Goal: Communication & Community: Ask a question

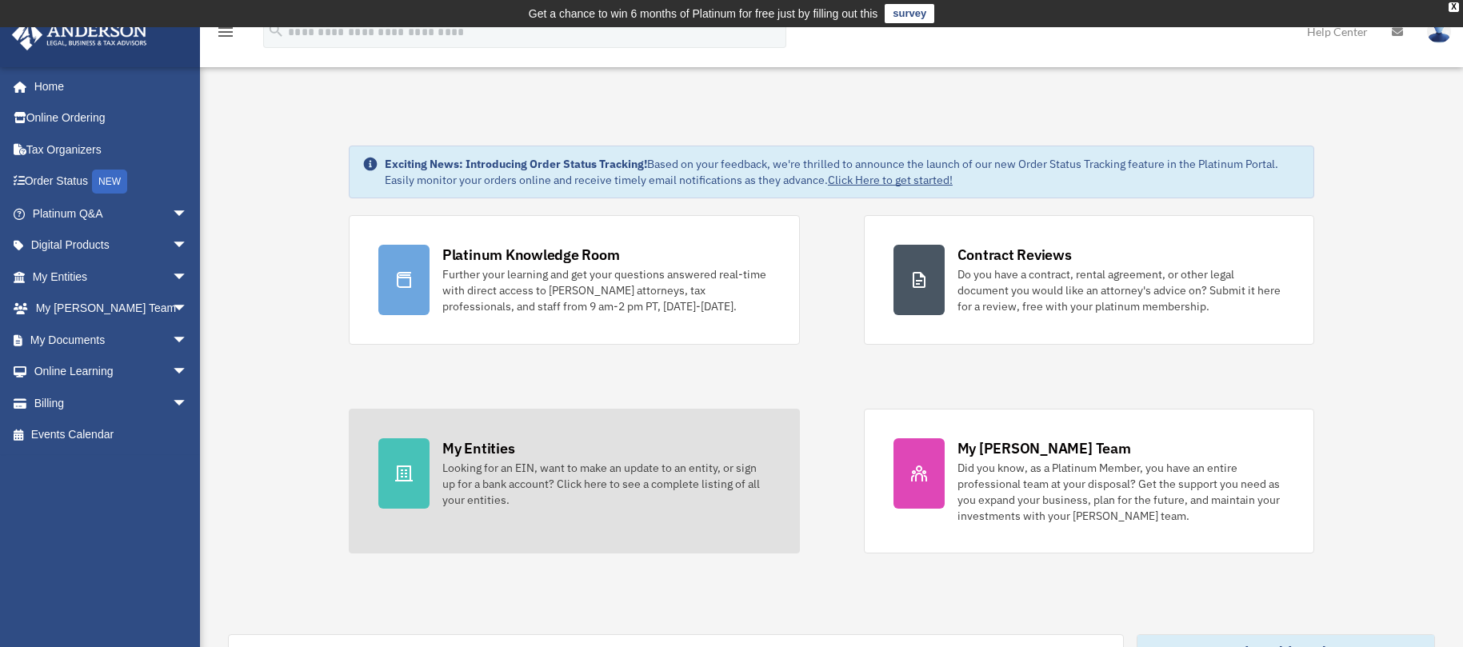
click at [438, 466] on link "My Entities Looking for an EIN, want to make an update to an entity, or sign up…" at bounding box center [574, 481] width 451 height 145
click at [412, 474] on icon at bounding box center [403, 473] width 19 height 19
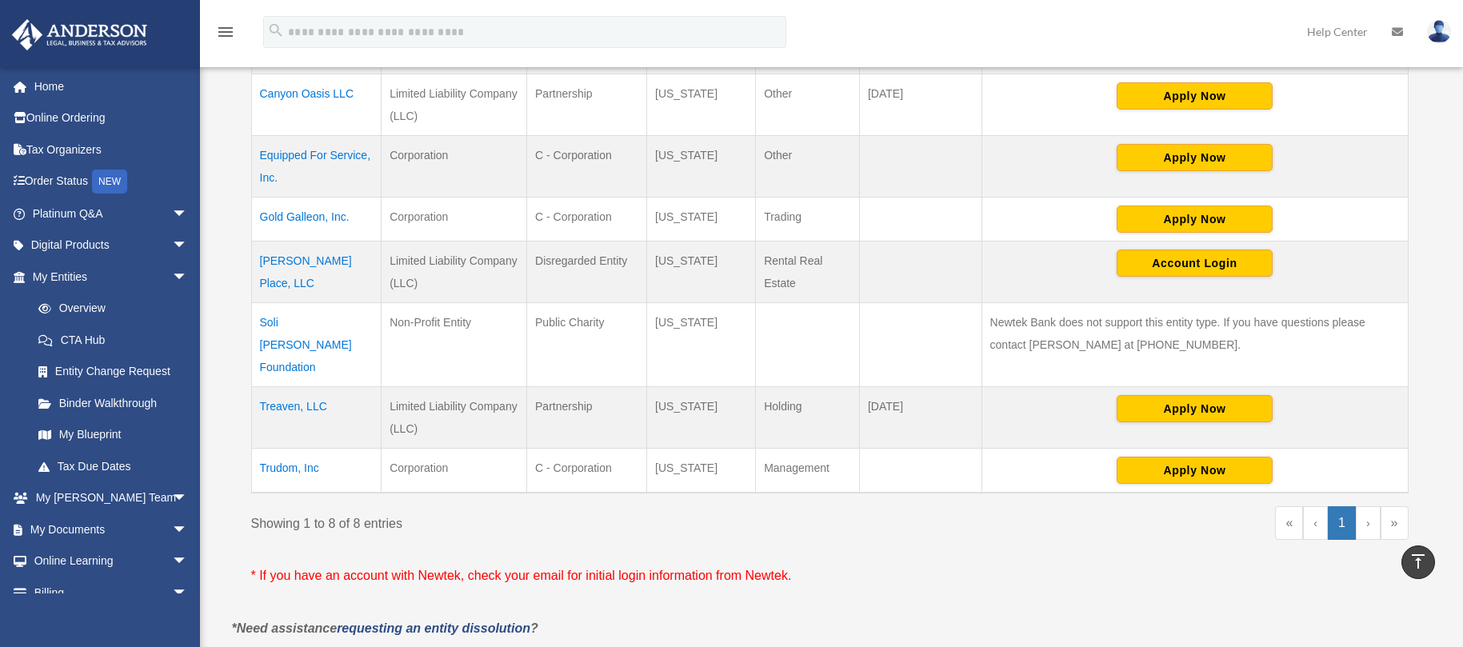
scroll to position [480, 0]
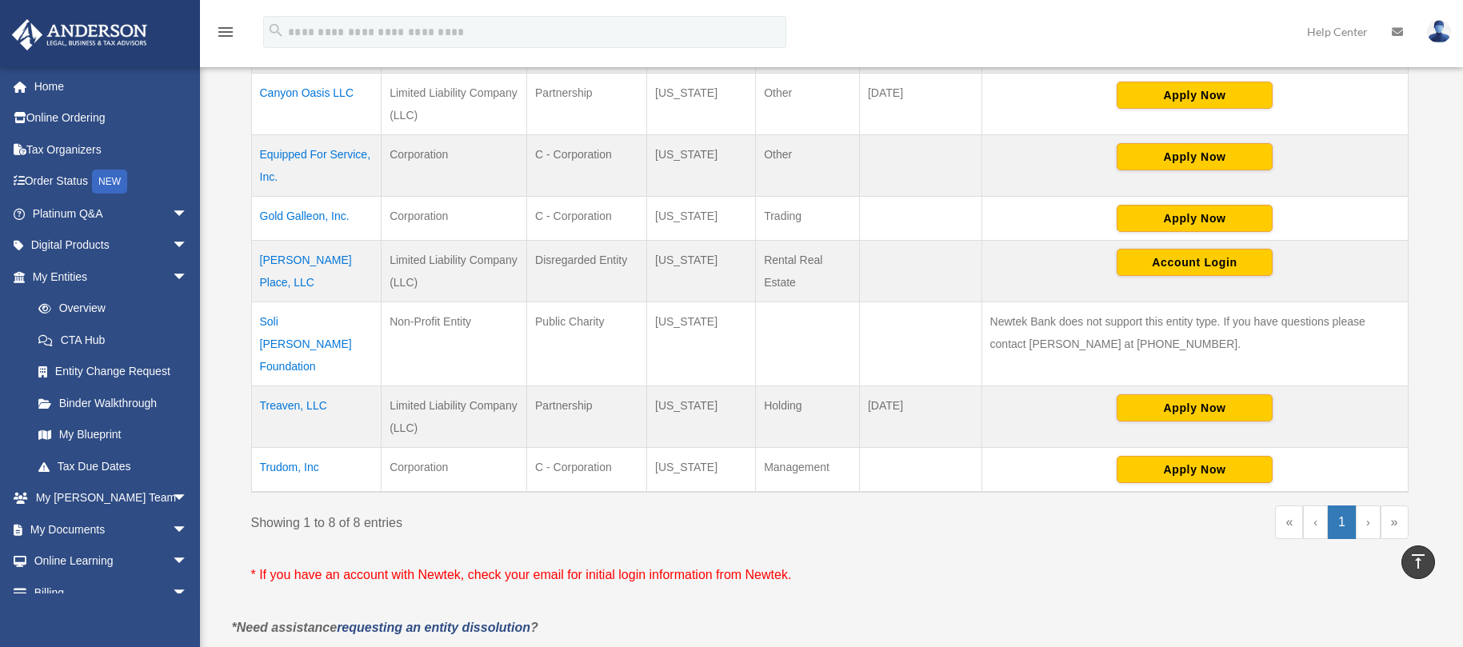
click at [283, 448] on td "Trudom, Inc" at bounding box center [316, 470] width 130 height 45
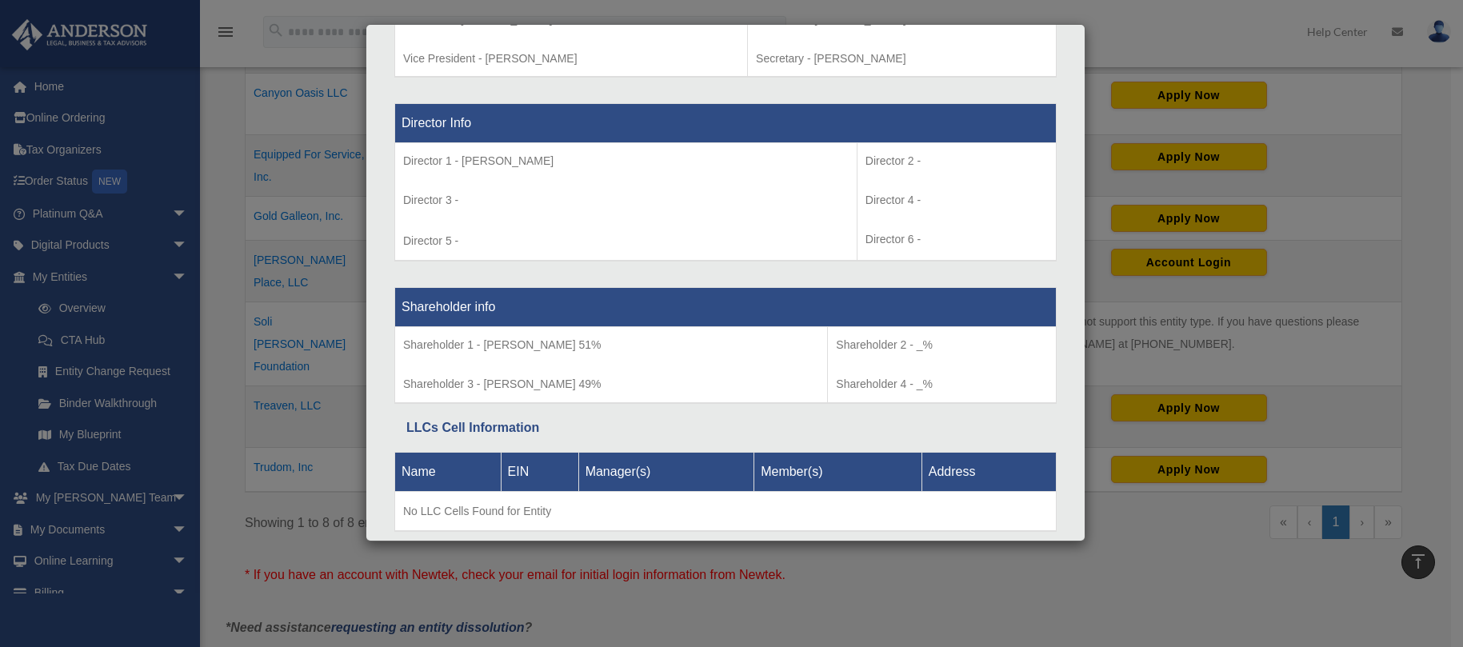
scroll to position [1079, 0]
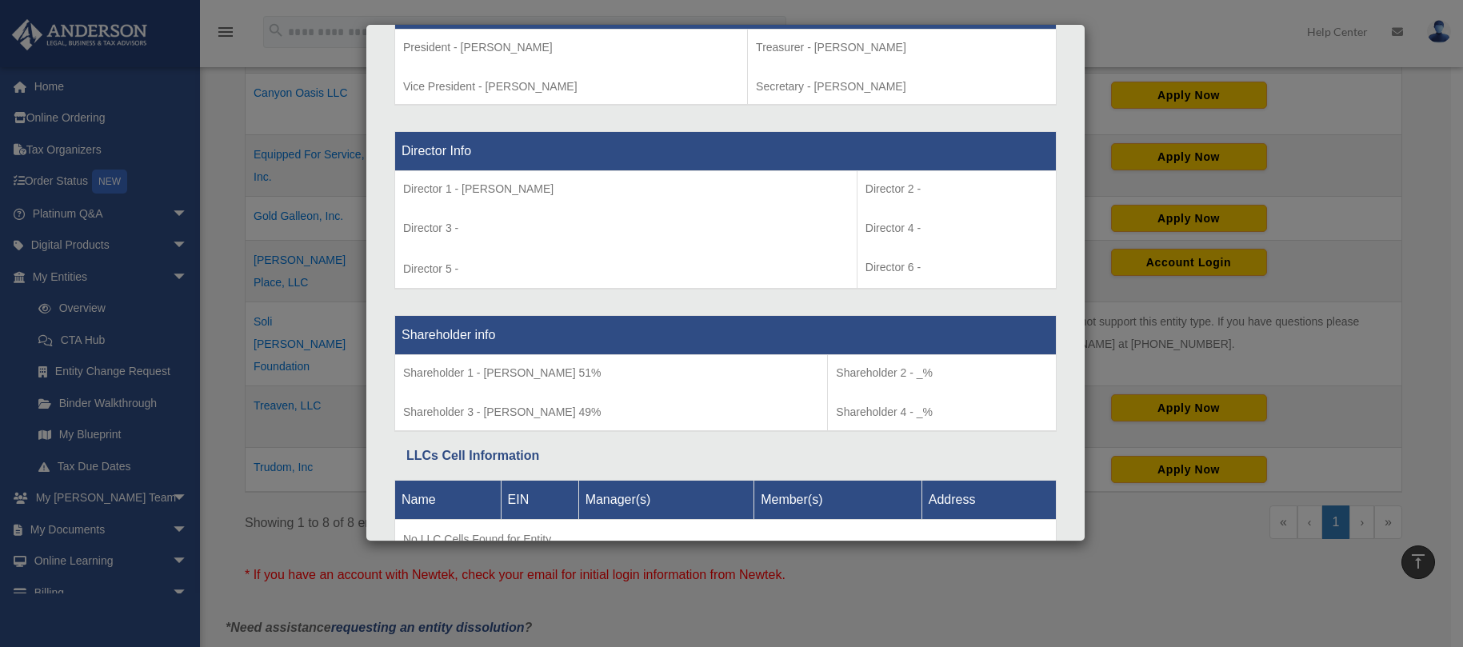
click at [899, 373] on p "Shareholder 2 - _%" at bounding box center [942, 373] width 212 height 20
click at [915, 374] on p "Shareholder 2 - _%" at bounding box center [942, 373] width 212 height 20
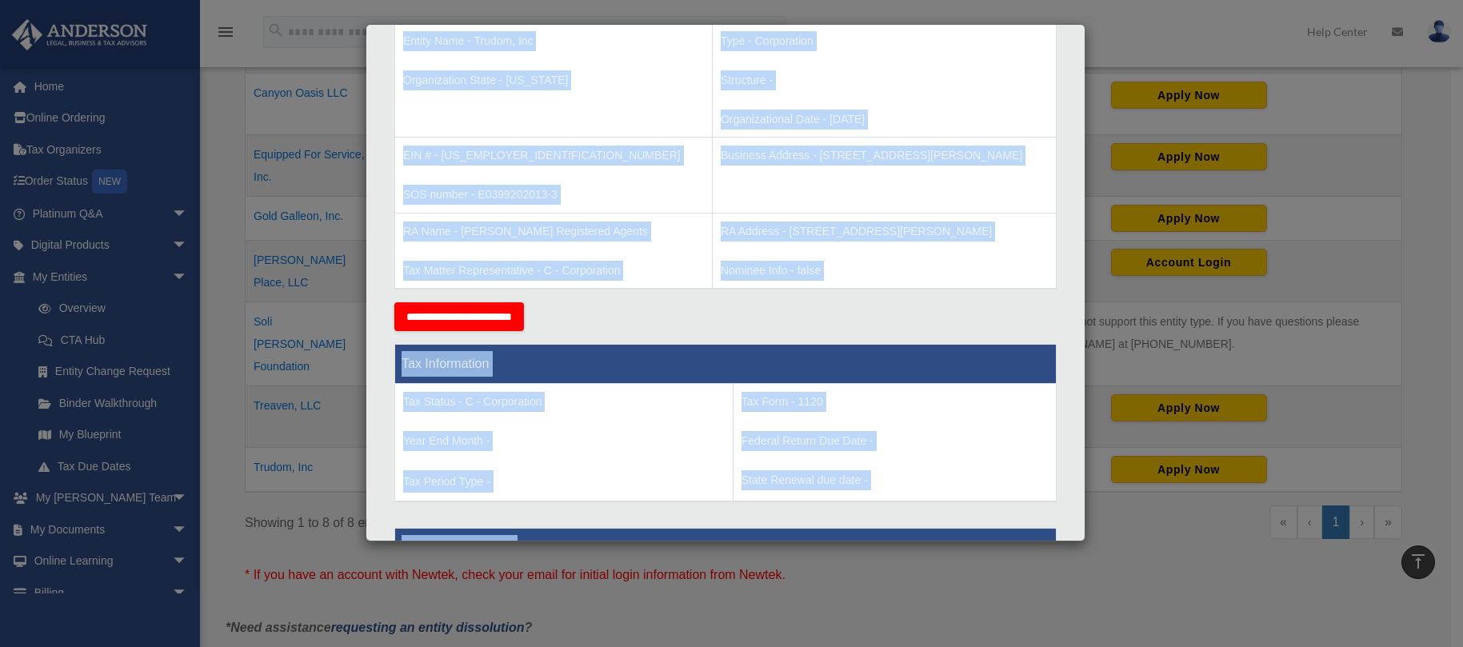
scroll to position [279, 0]
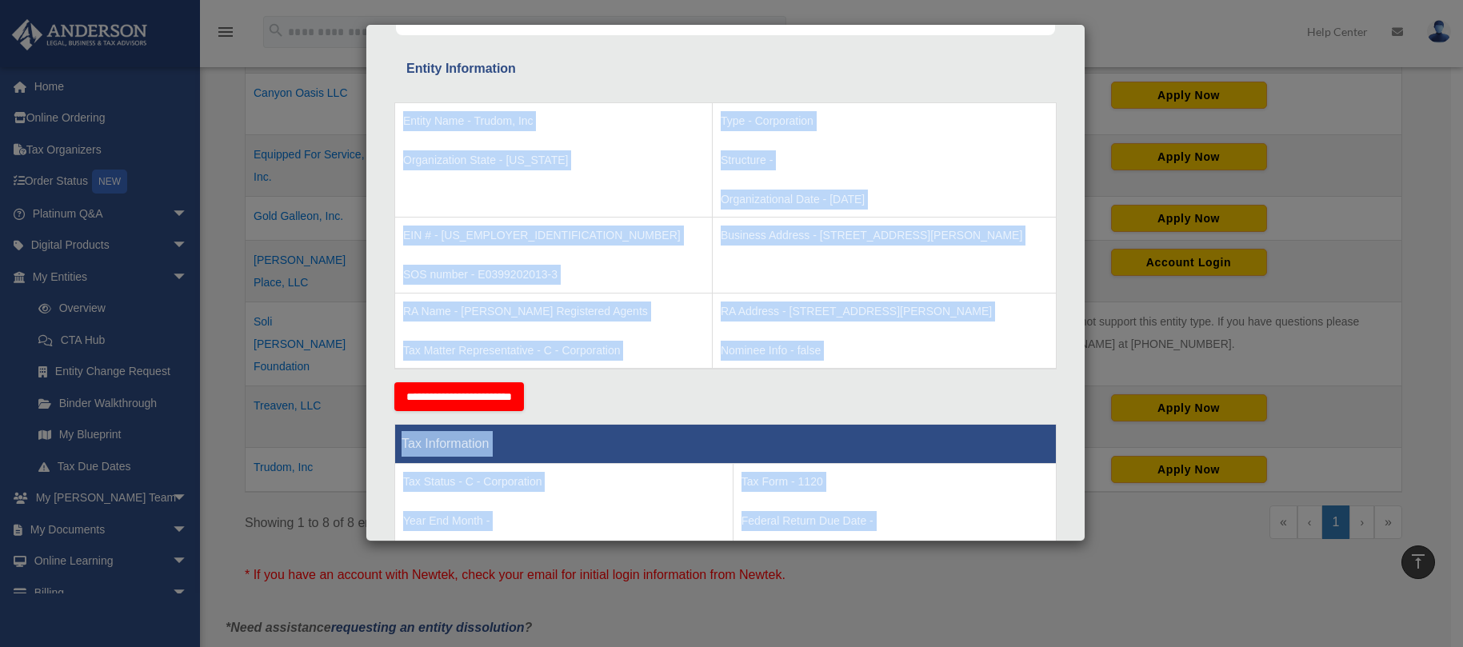
drag, startPoint x: 934, startPoint y: 414, endPoint x: 391, endPoint y: 150, distance: 603.3
copy div "Entity Name - Trudom, Inc Organization State - Nevada Type - Corporation Struct…"
click at [1183, 574] on div "Details × Articles Sent Organizational Date" at bounding box center [731, 323] width 1463 height 647
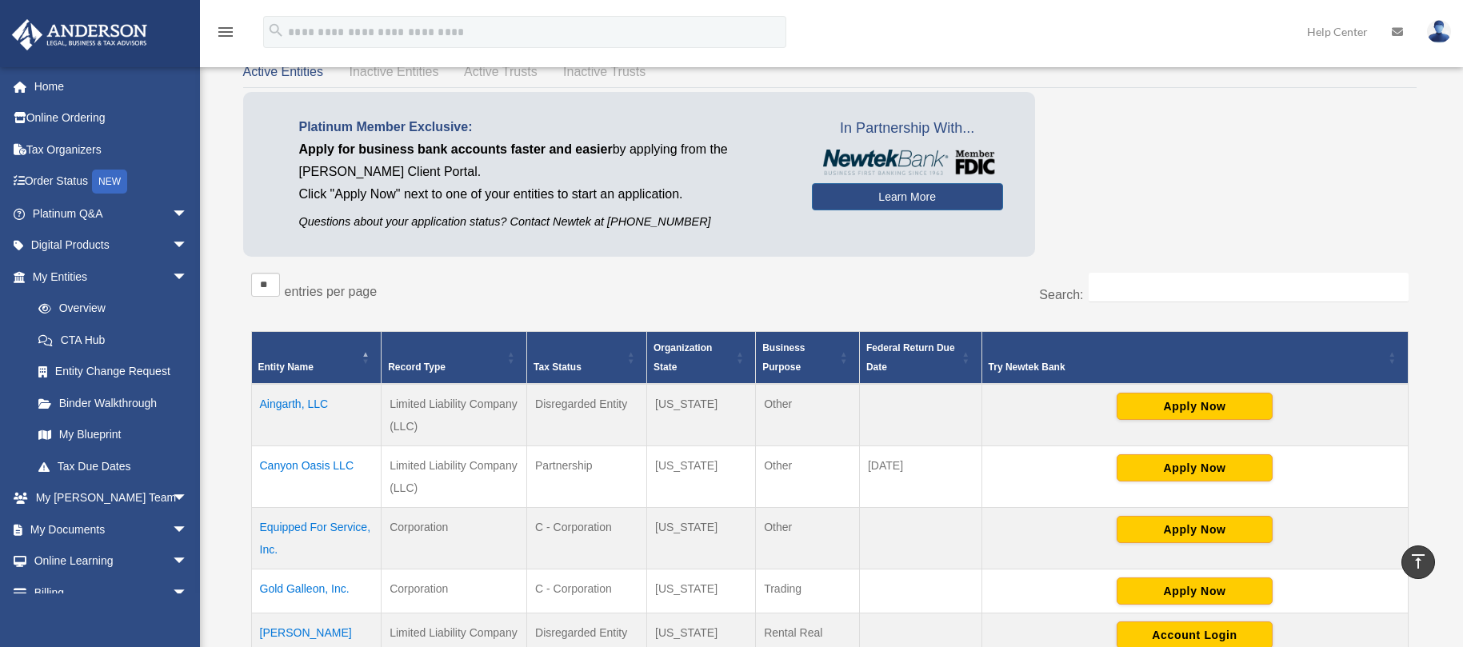
scroll to position [80, 0]
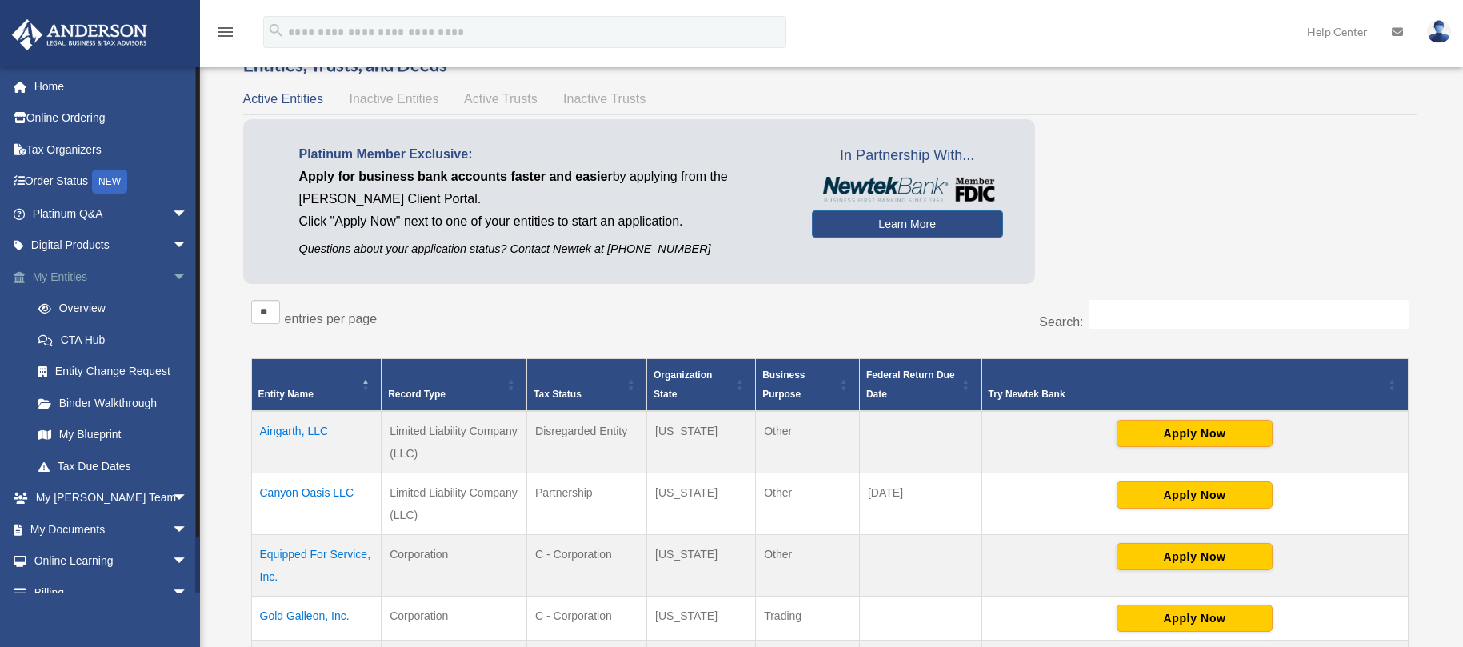
click at [74, 284] on link "My Entities arrow_drop_down" at bounding box center [111, 277] width 201 height 32
click at [94, 407] on link "Binder Walkthrough" at bounding box center [117, 403] width 190 height 32
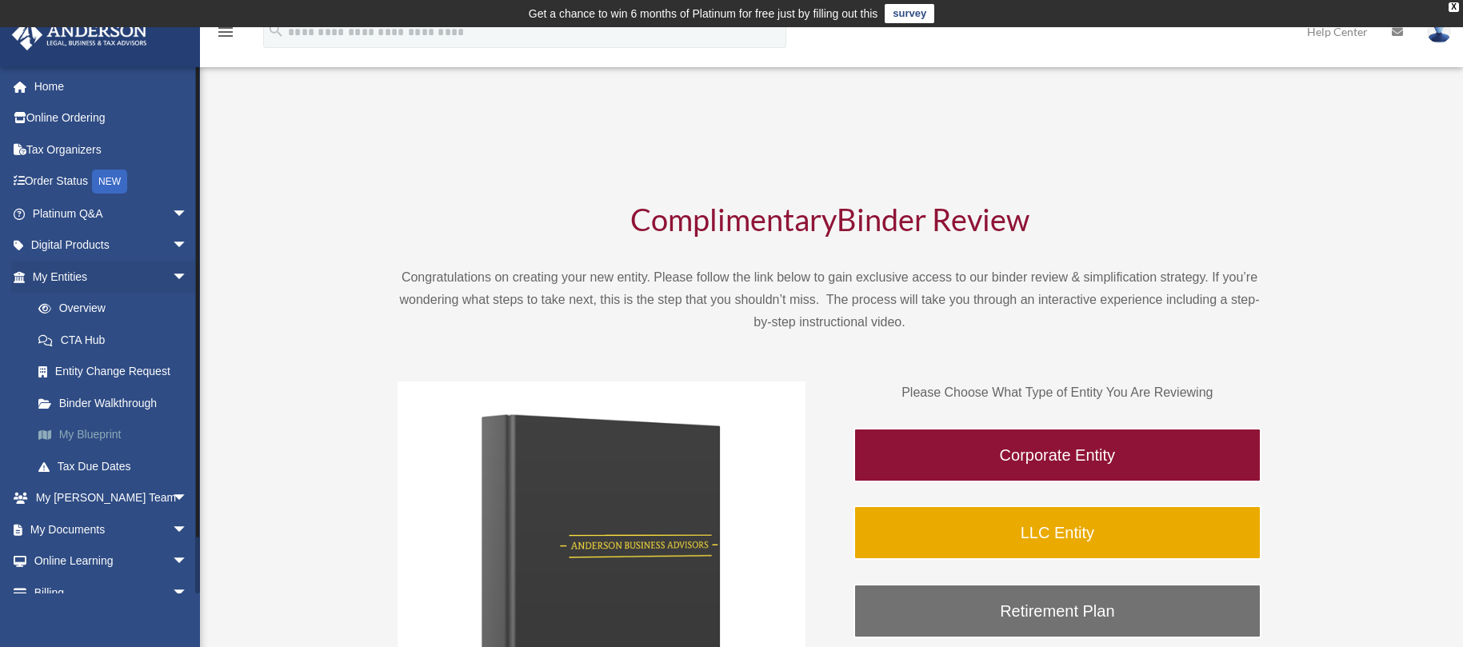
click at [80, 435] on link "My Blueprint" at bounding box center [117, 435] width 190 height 32
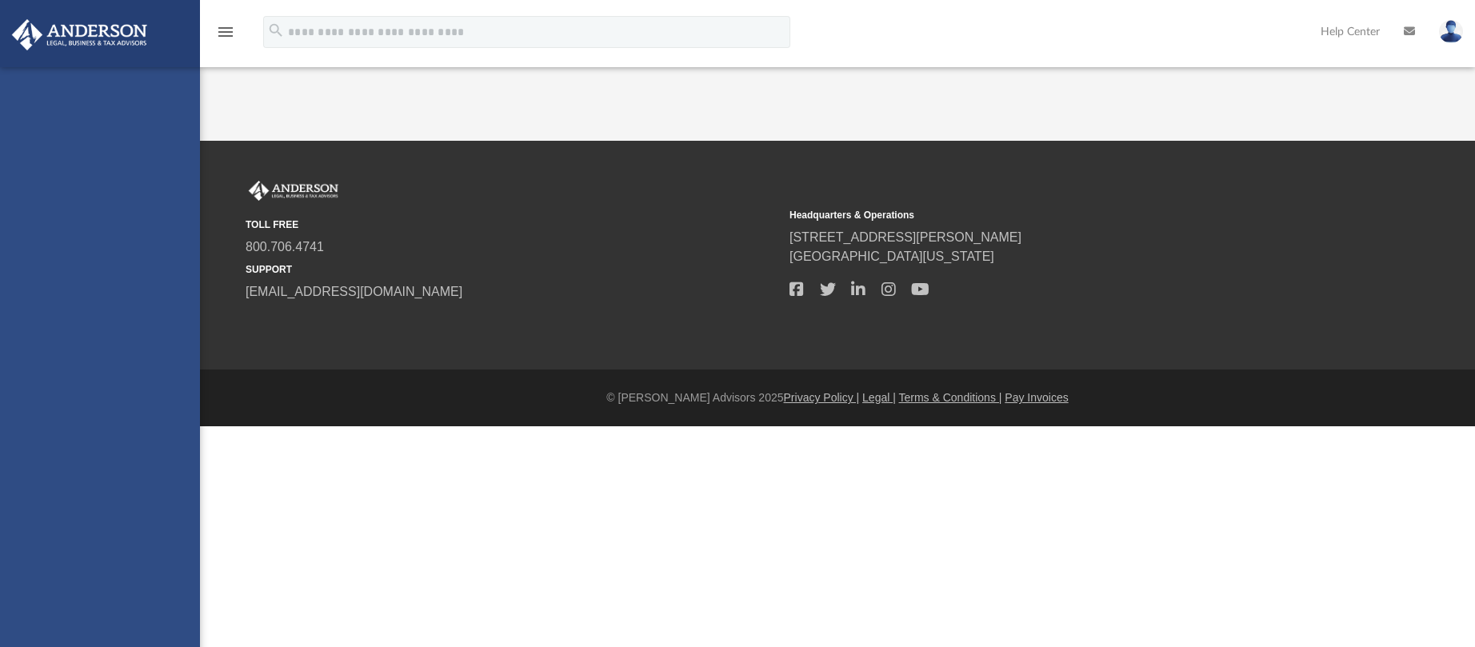
click at [102, 465] on div "chuckcramer007@gmail.com Sign Out chuckcramer007@gmail.com Home Online Ordering…" at bounding box center [100, 390] width 200 height 647
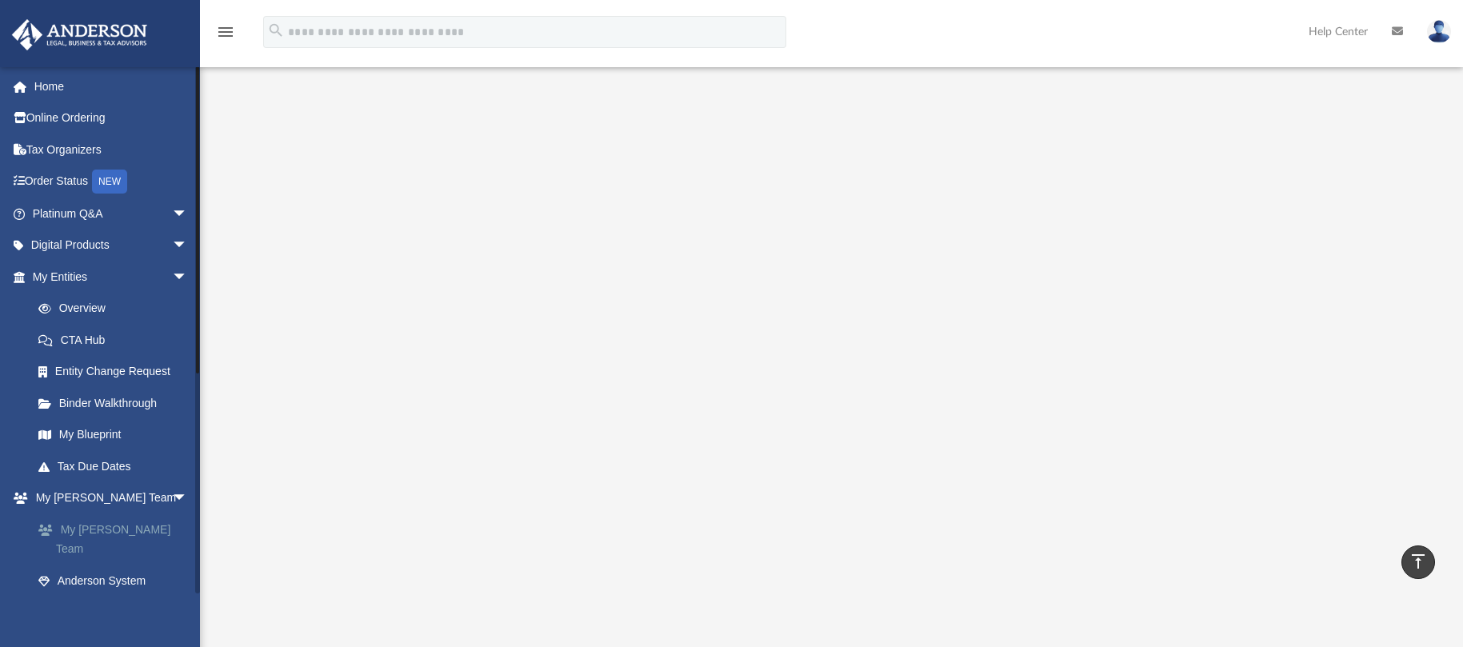
scroll to position [74, 0]
click at [74, 214] on link "Platinum Q&A arrow_drop_down" at bounding box center [111, 214] width 201 height 32
click at [70, 213] on link "Platinum Q&A arrow_drop_down" at bounding box center [111, 214] width 201 height 32
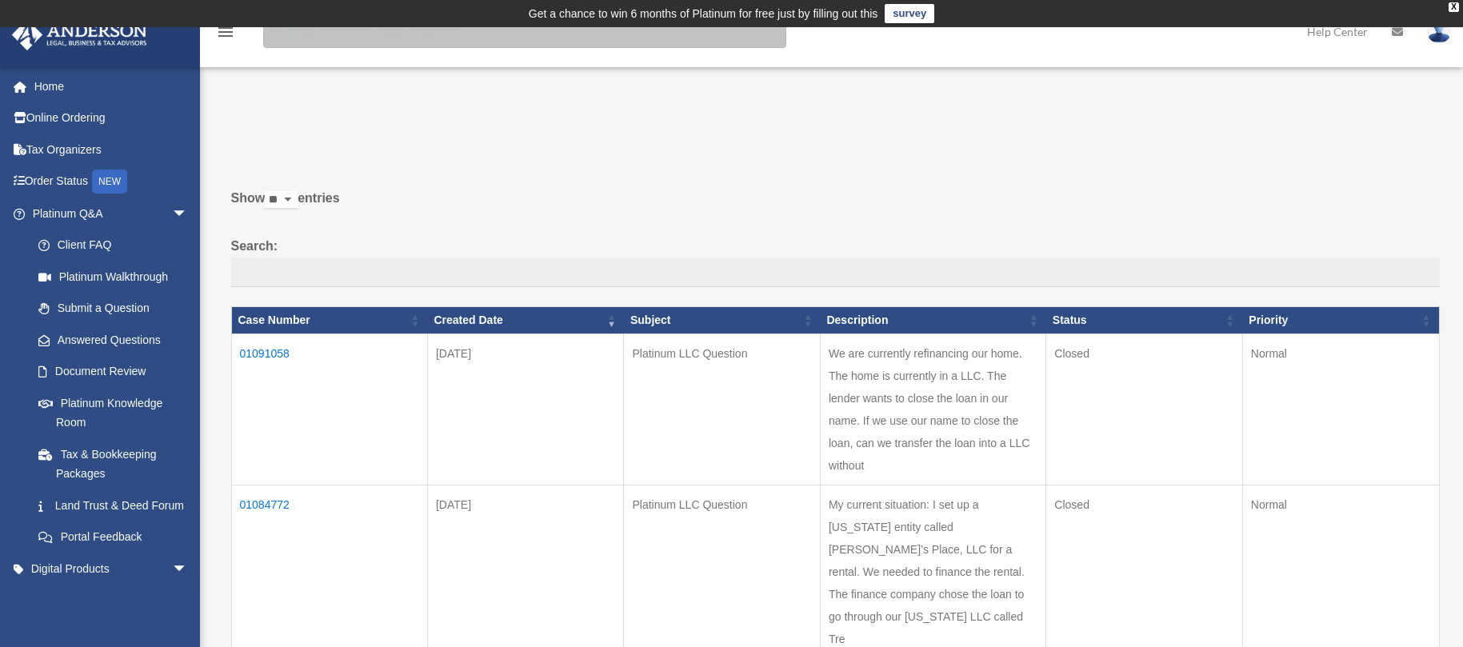
click at [446, 37] on input "search" at bounding box center [524, 32] width 523 height 32
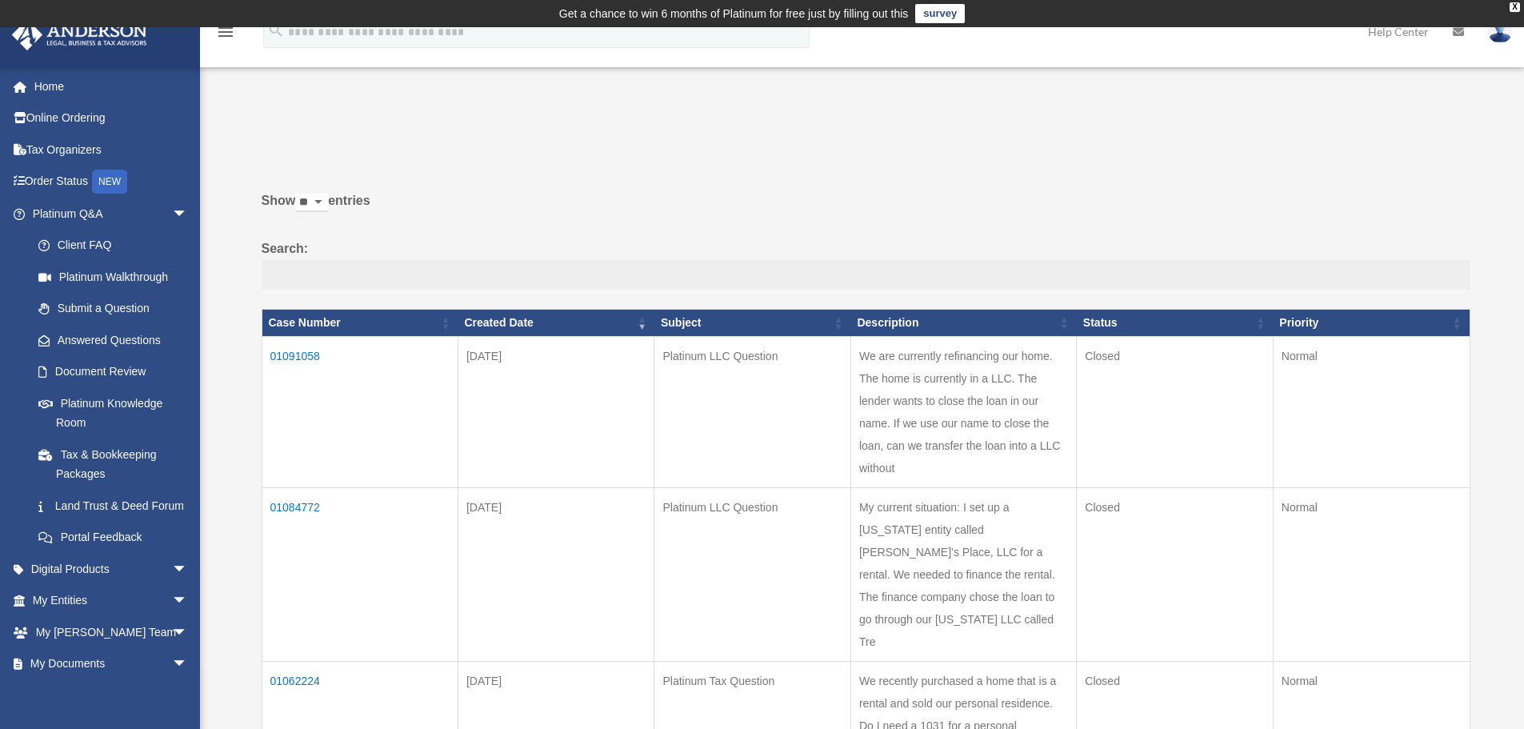
click at [300, 269] on input "Search:" at bounding box center [866, 275] width 1209 height 30
click at [77, 617] on link "My Entities arrow_drop_down" at bounding box center [111, 601] width 201 height 32
click at [60, 617] on link "My Entities arrow_drop_down" at bounding box center [111, 601] width 201 height 32
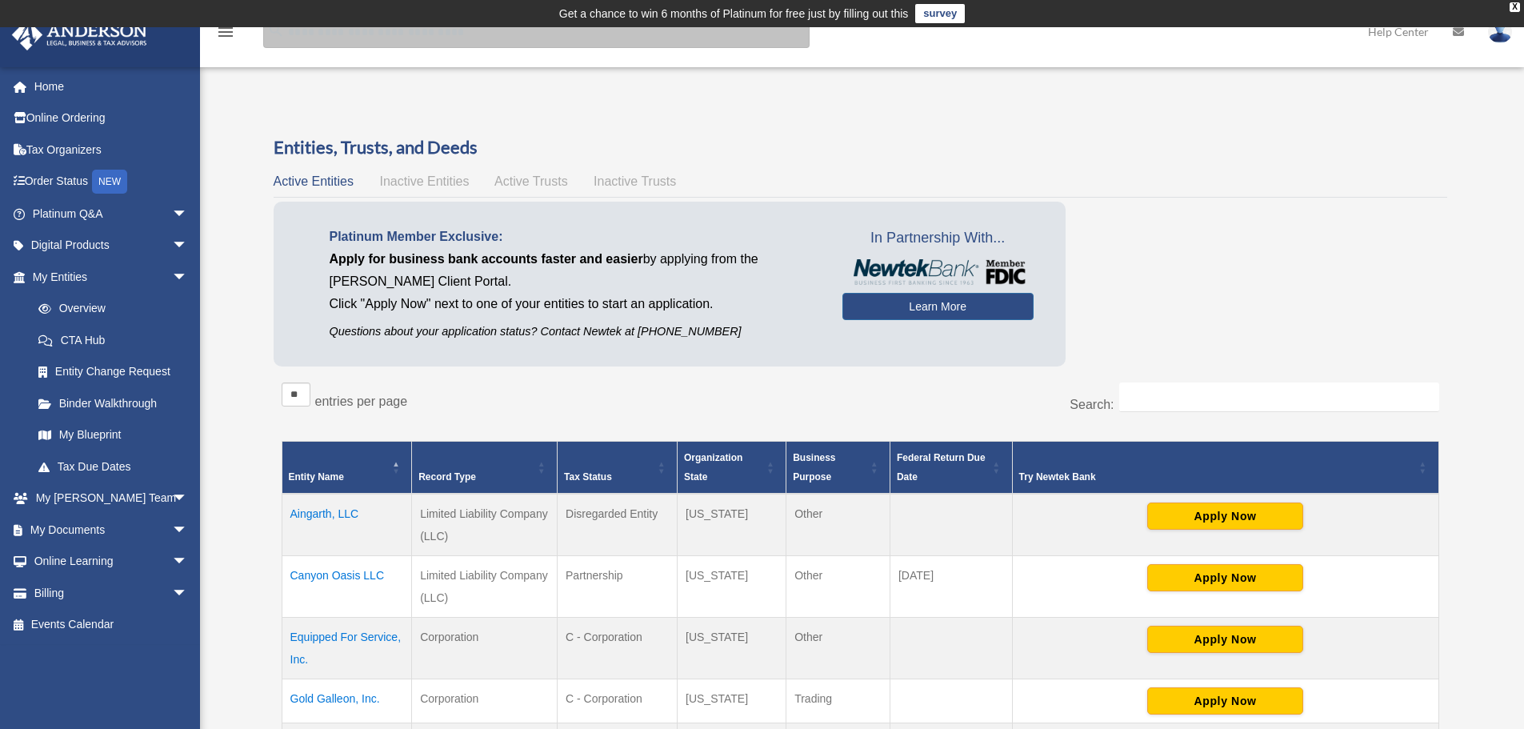
click at [288, 38] on input "search" at bounding box center [536, 32] width 546 height 32
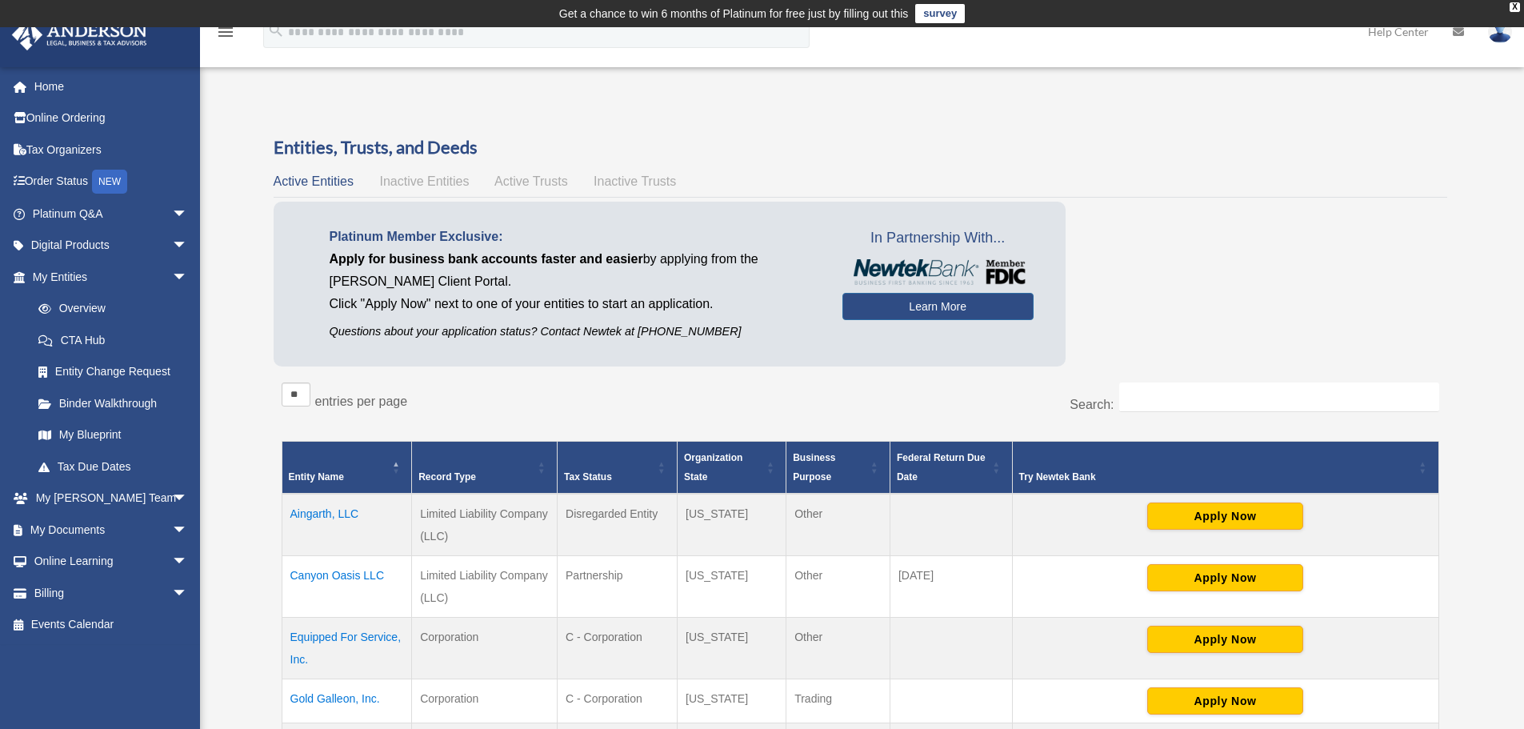
click at [224, 38] on icon "menu" at bounding box center [225, 31] width 19 height 19
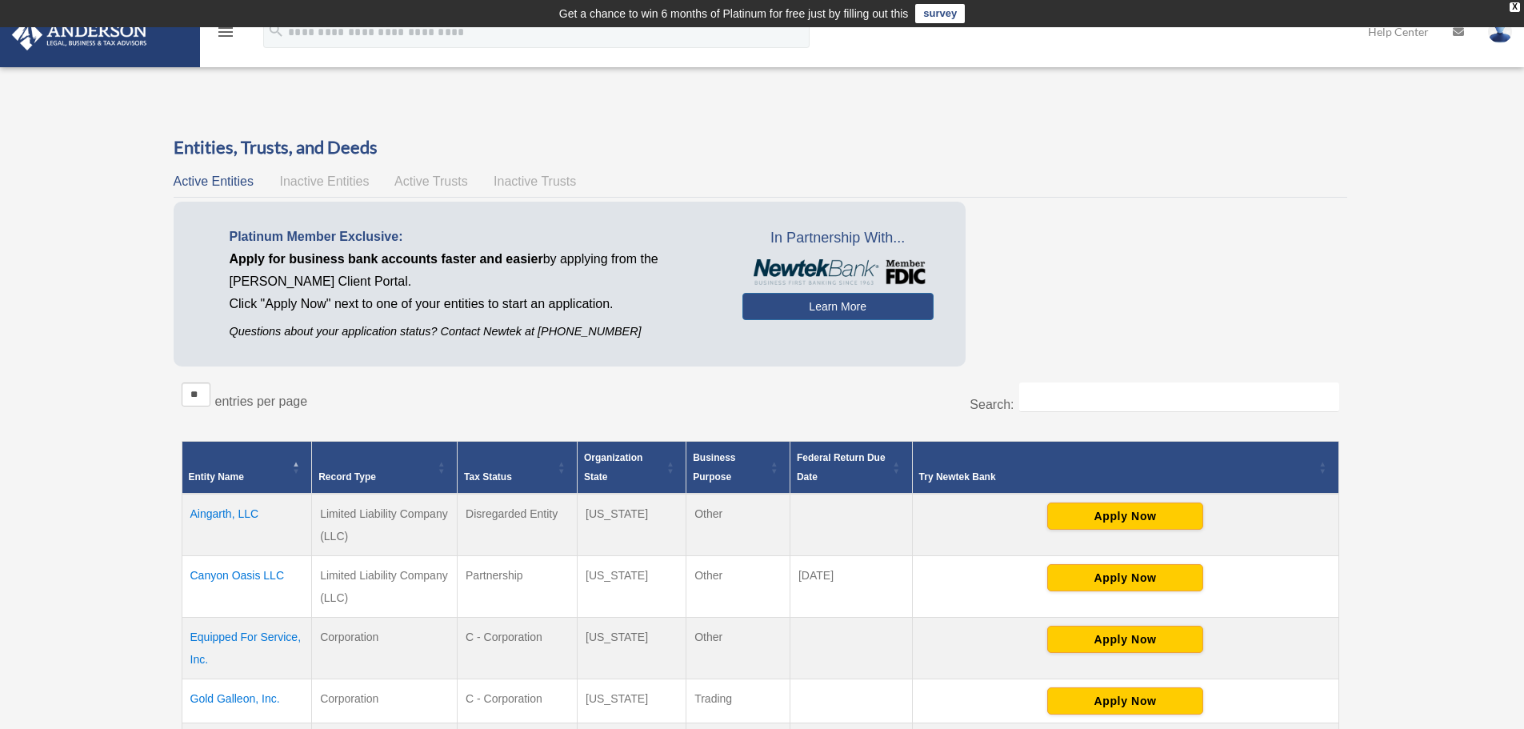
click at [224, 37] on icon "menu" at bounding box center [225, 31] width 19 height 19
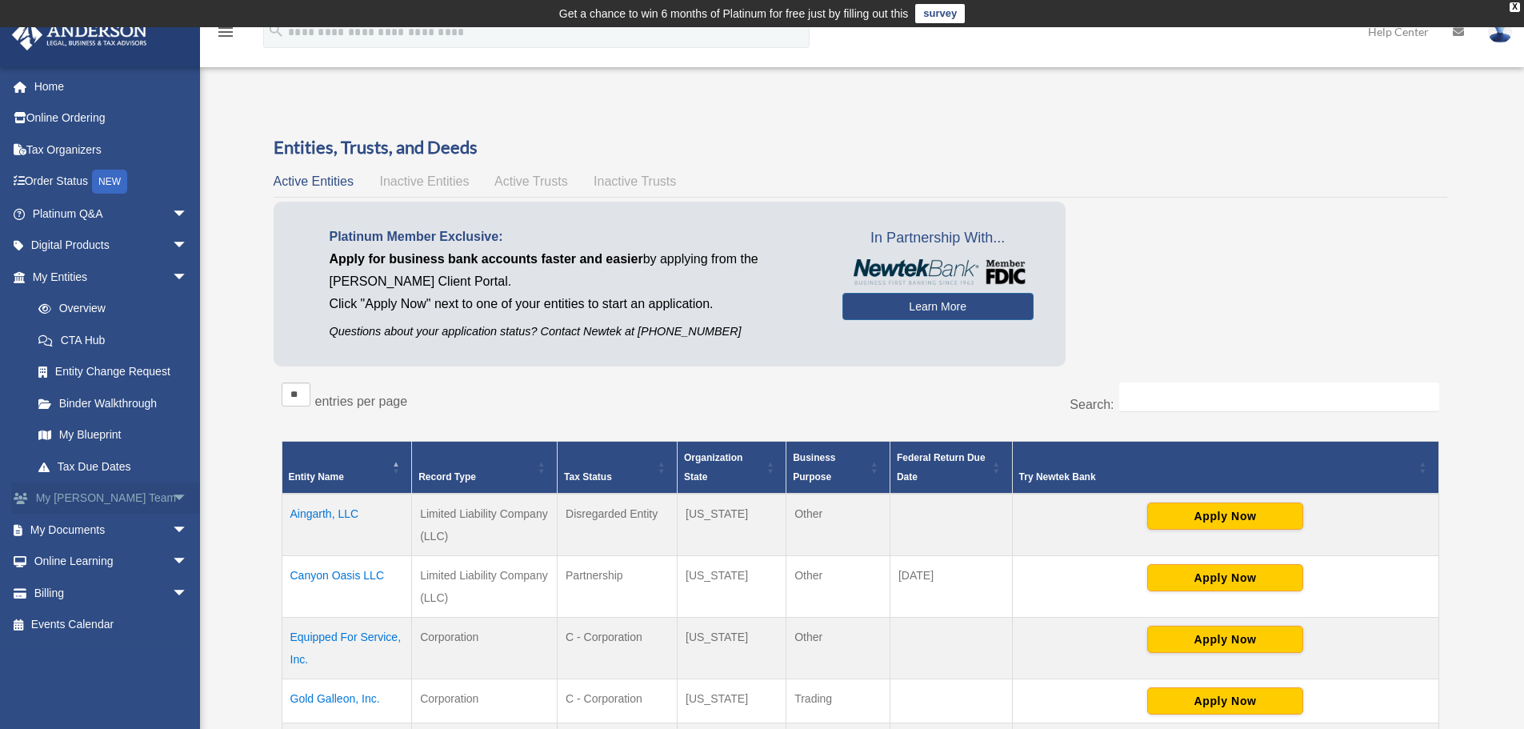
click at [82, 499] on link "My Anderson Team arrow_drop_down" at bounding box center [111, 498] width 201 height 32
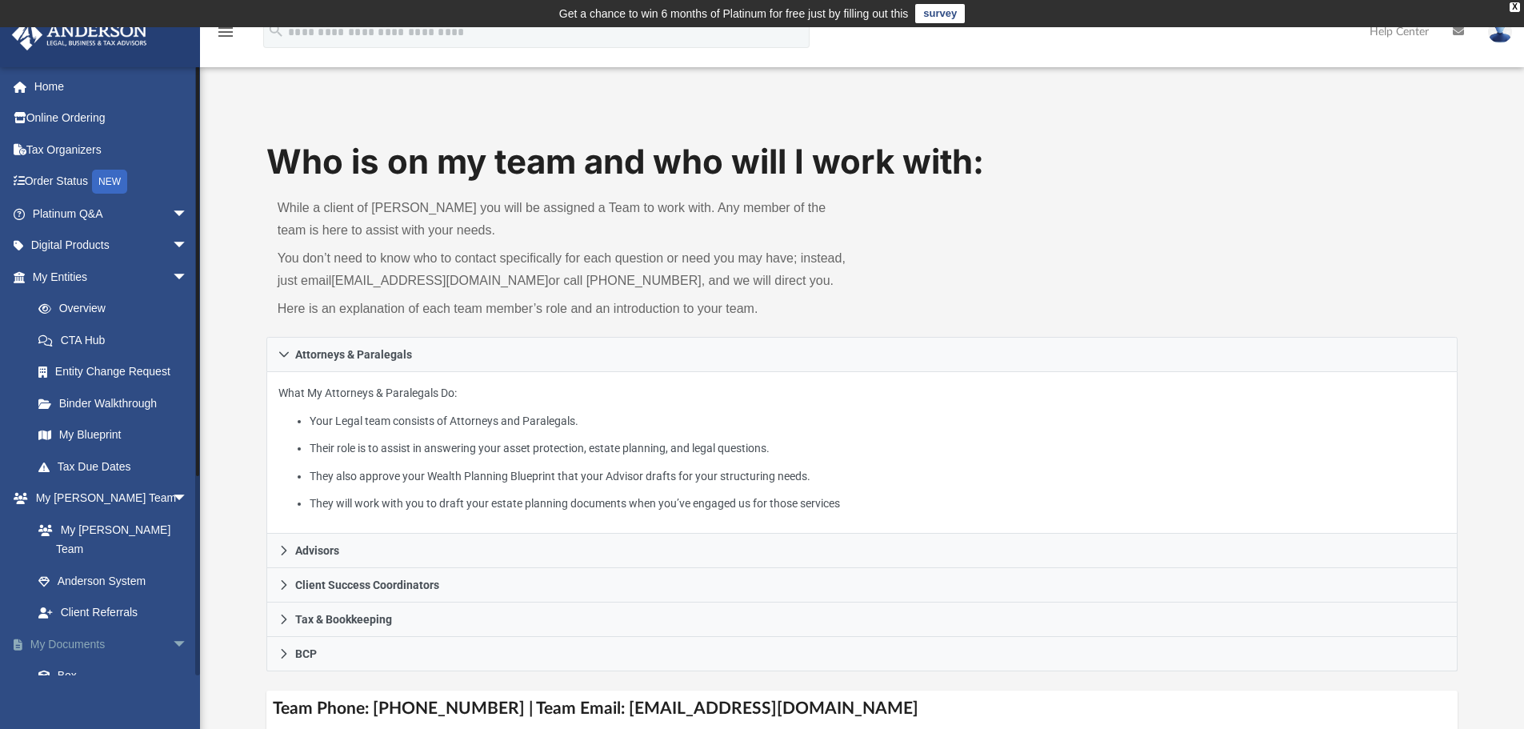
click at [74, 628] on link "My Documents arrow_drop_down" at bounding box center [111, 644] width 201 height 32
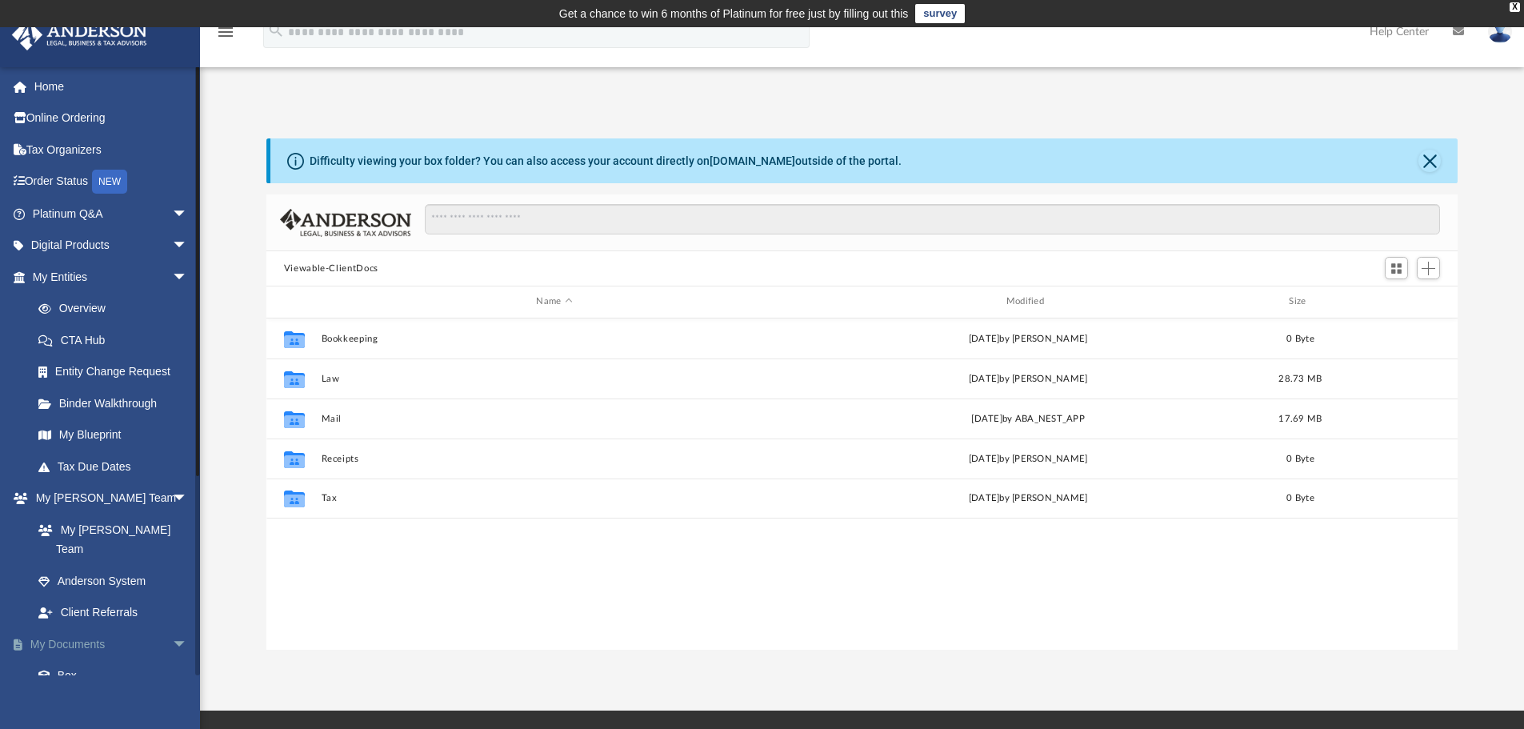
scroll to position [352, 1179]
click at [118, 375] on link "Entity Change Request" at bounding box center [117, 372] width 190 height 32
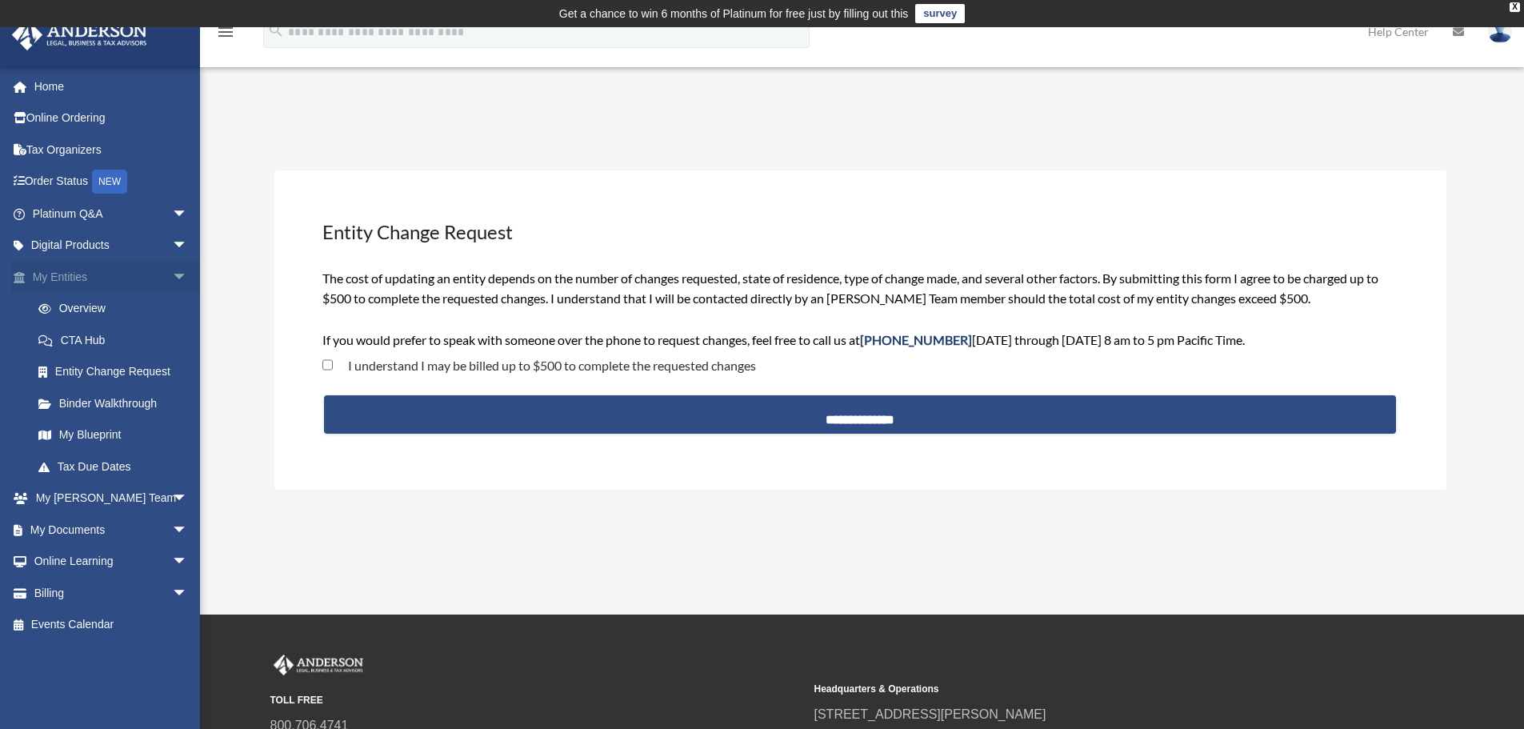
click at [76, 282] on link "My Entities arrow_drop_down" at bounding box center [111, 277] width 201 height 32
click at [172, 276] on span "arrow_drop_down" at bounding box center [188, 277] width 32 height 33
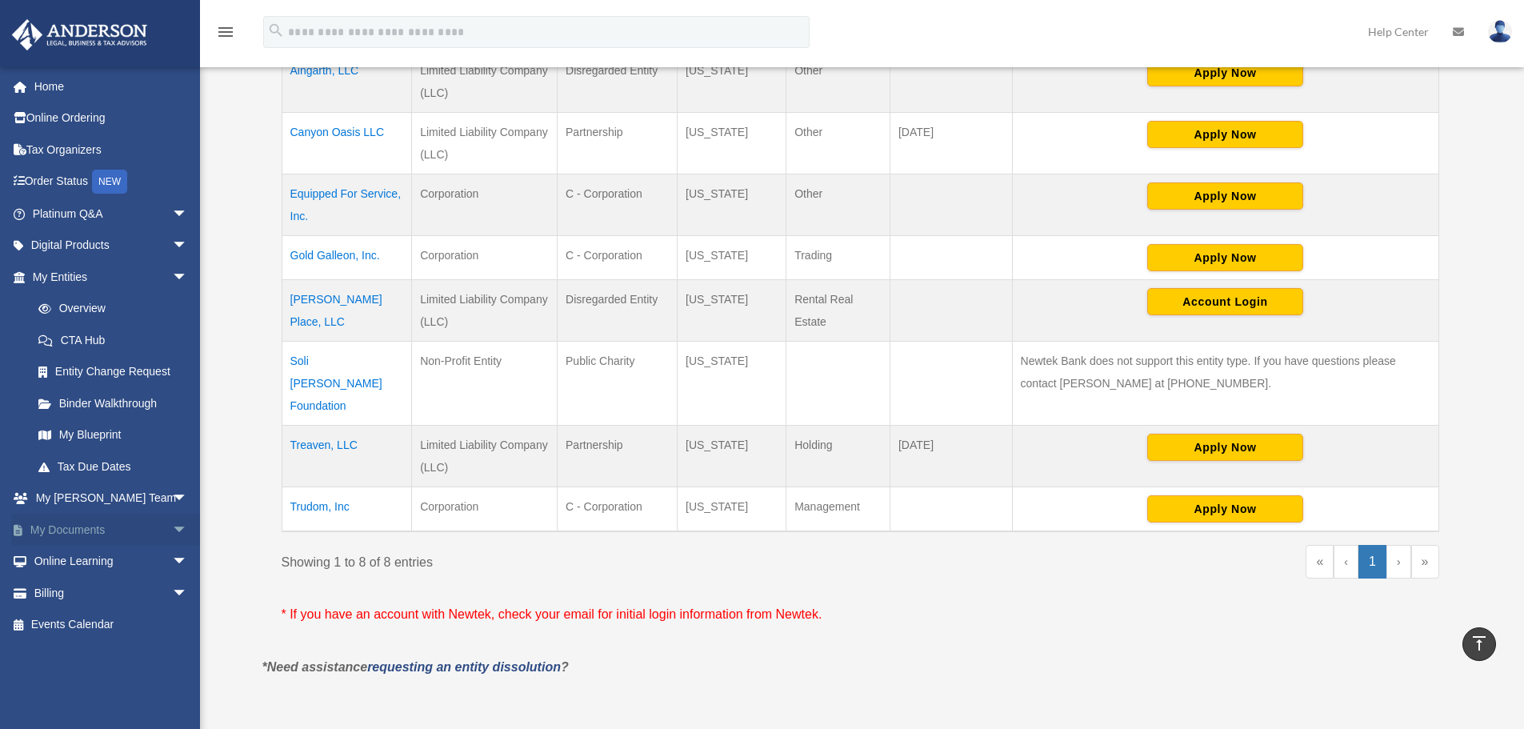
scroll to position [400, 0]
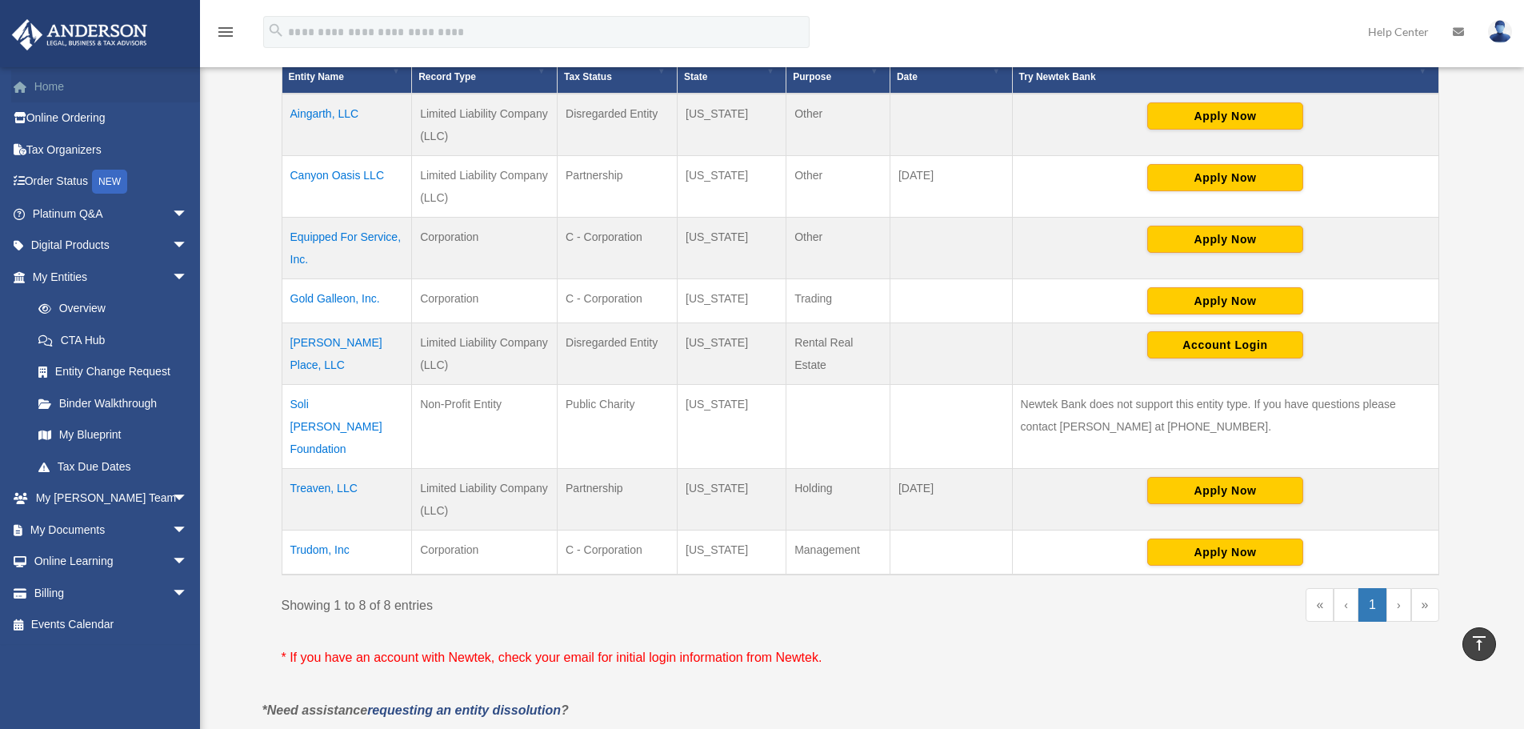
click at [51, 88] on link "Home" at bounding box center [111, 86] width 201 height 32
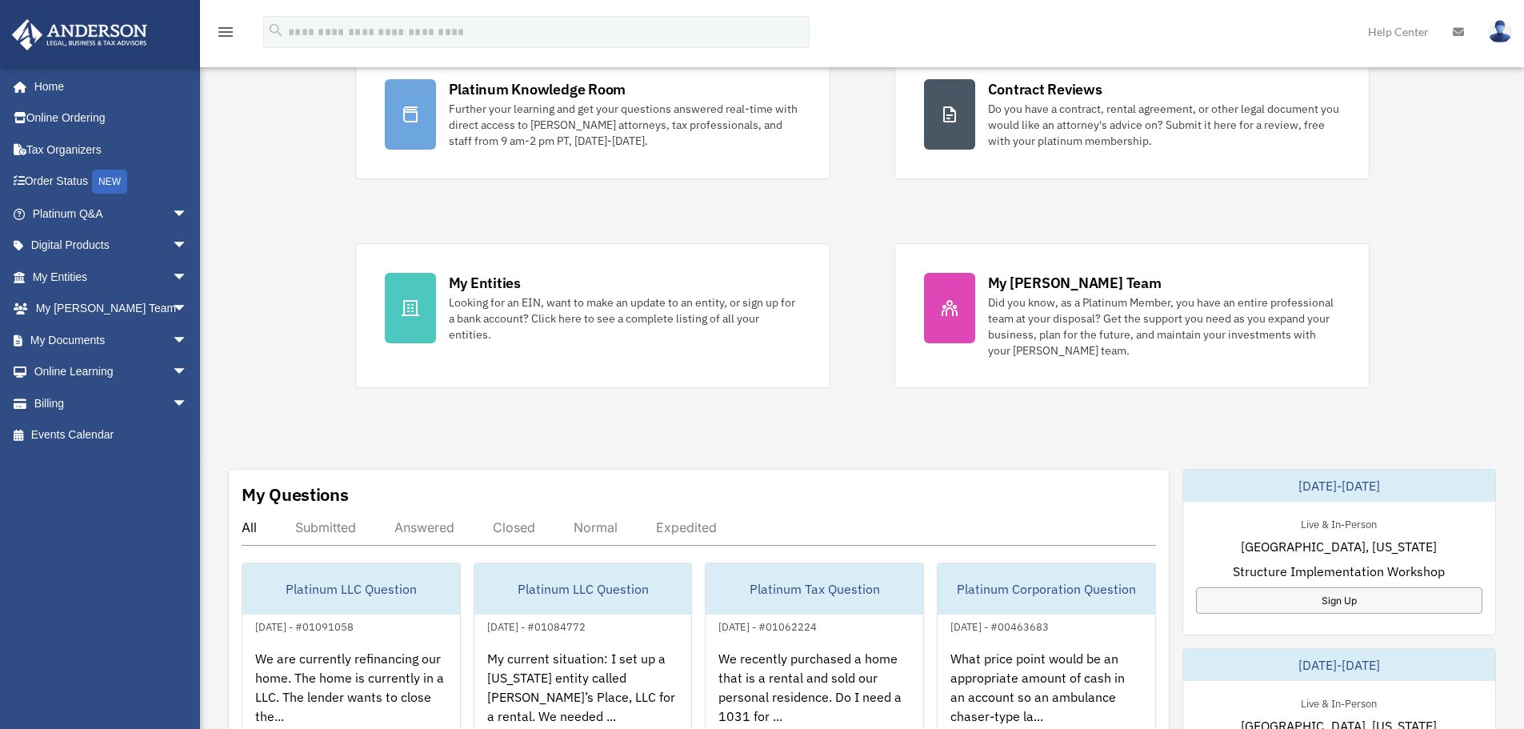
scroll to position [240, 0]
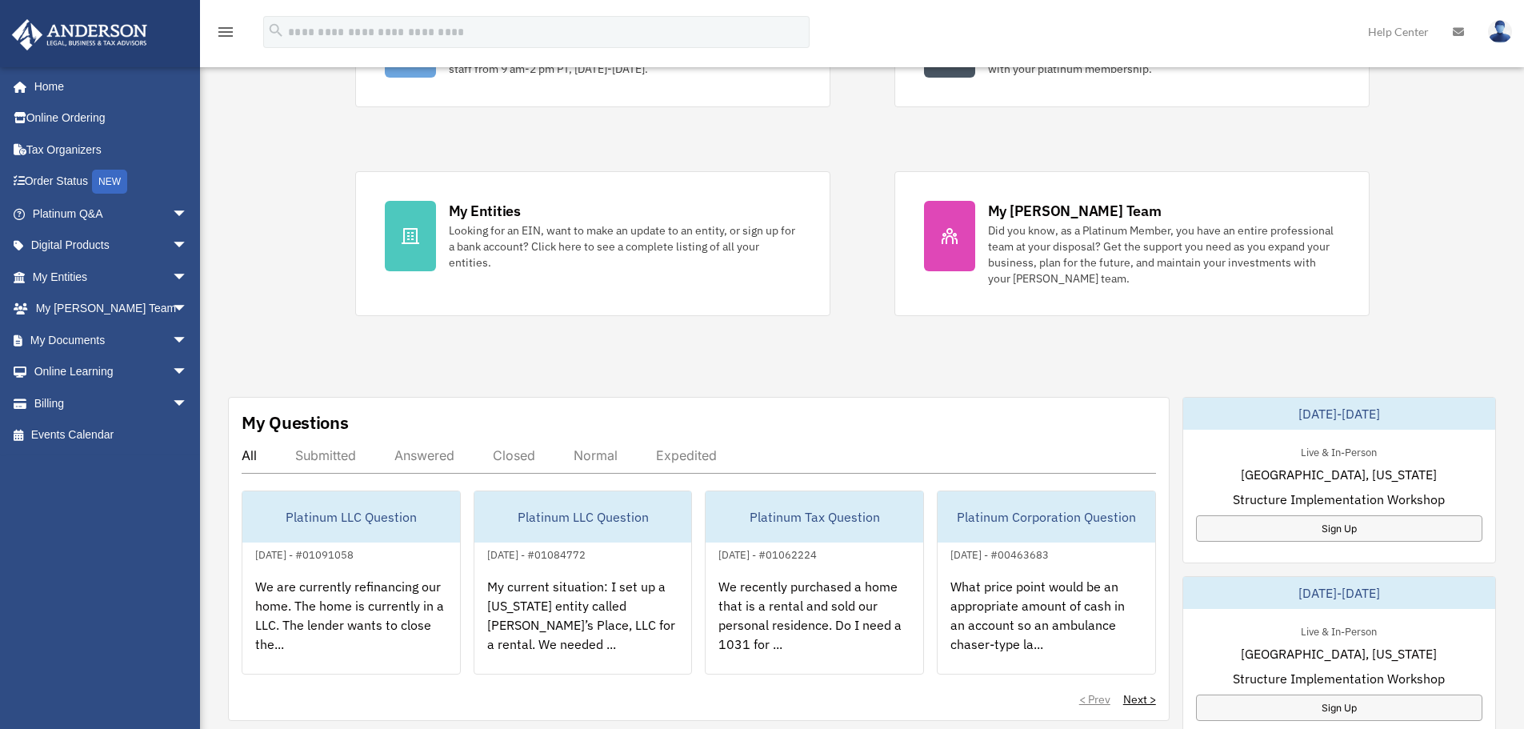
click at [338, 457] on div "Submitted" at bounding box center [325, 455] width 61 height 16
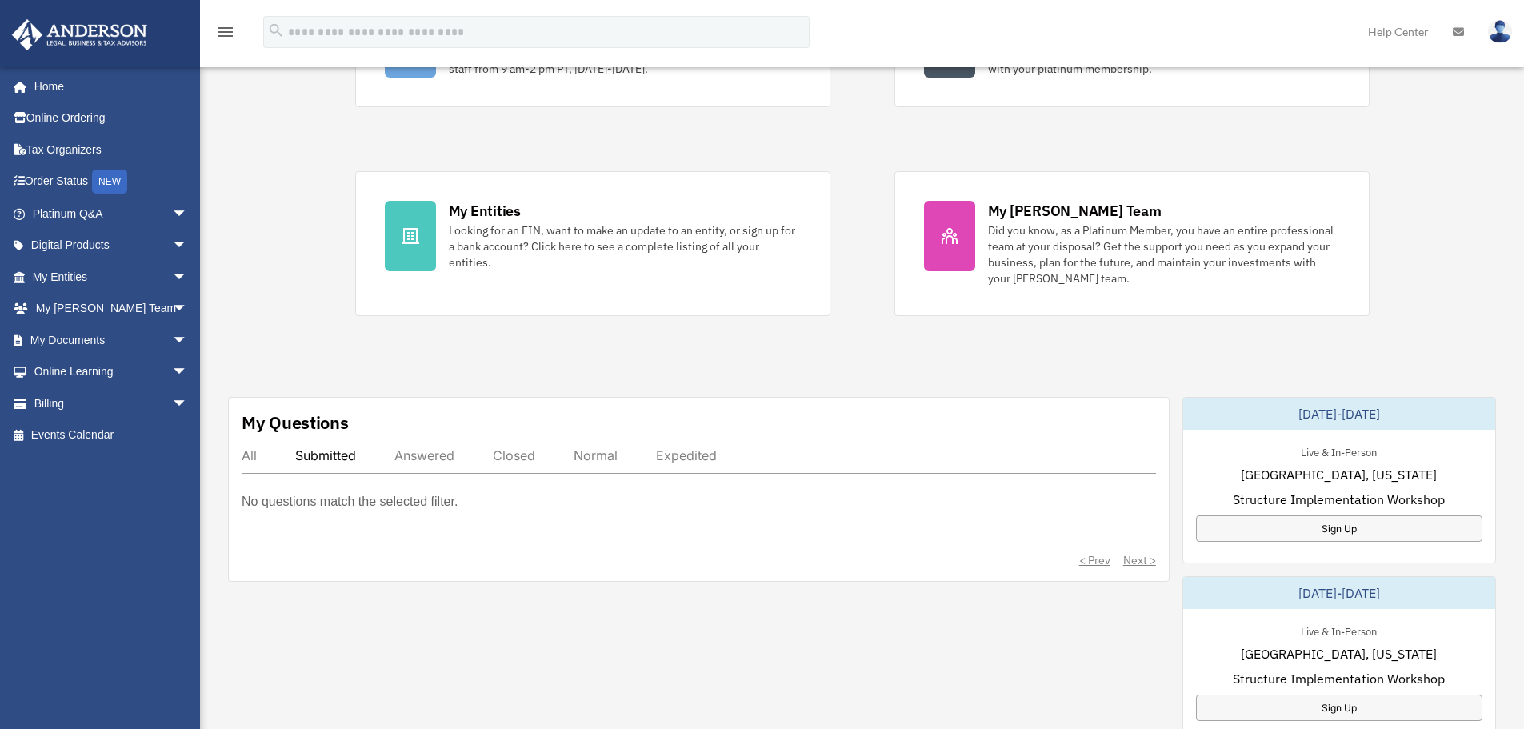
click at [248, 458] on div "All" at bounding box center [249, 455] width 15 height 16
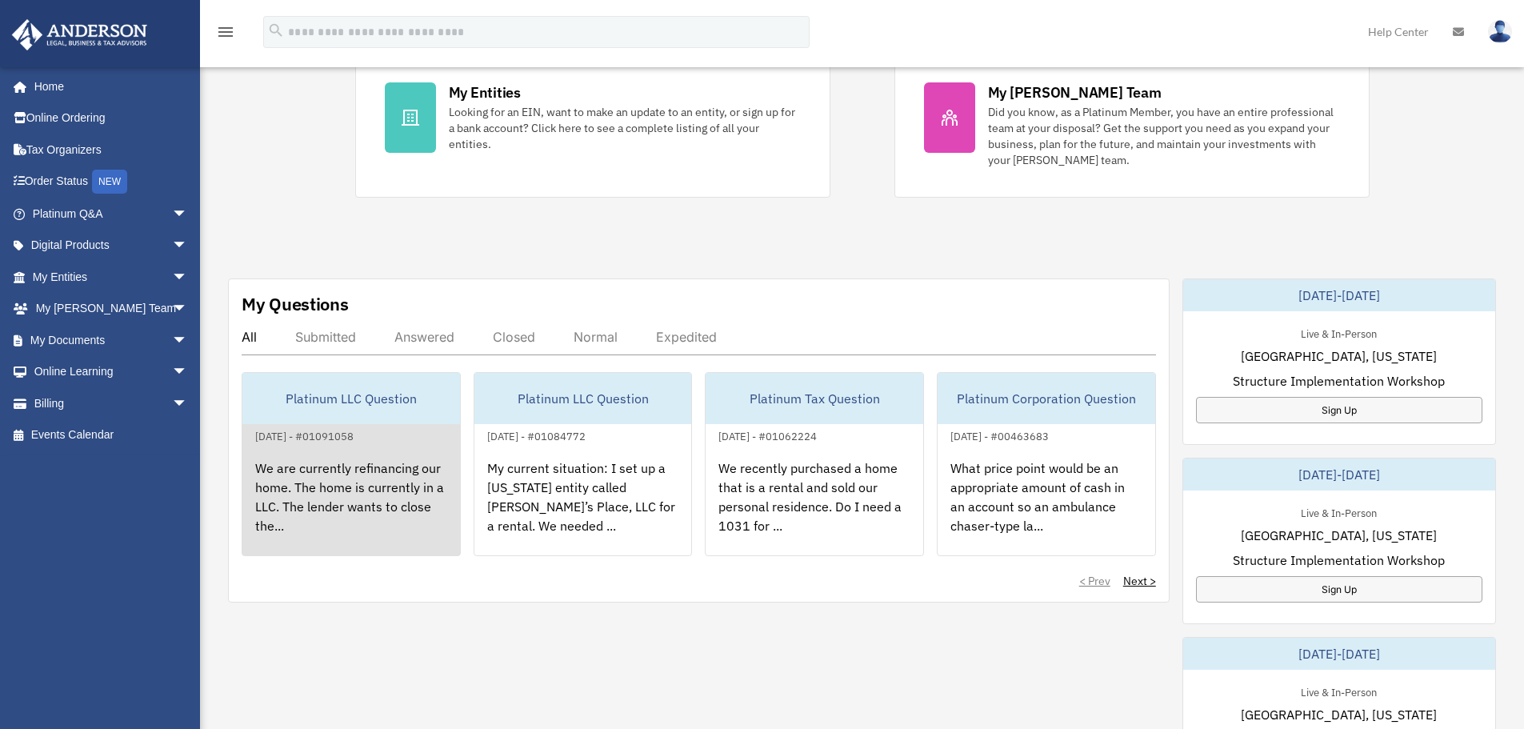
scroll to position [400, 0]
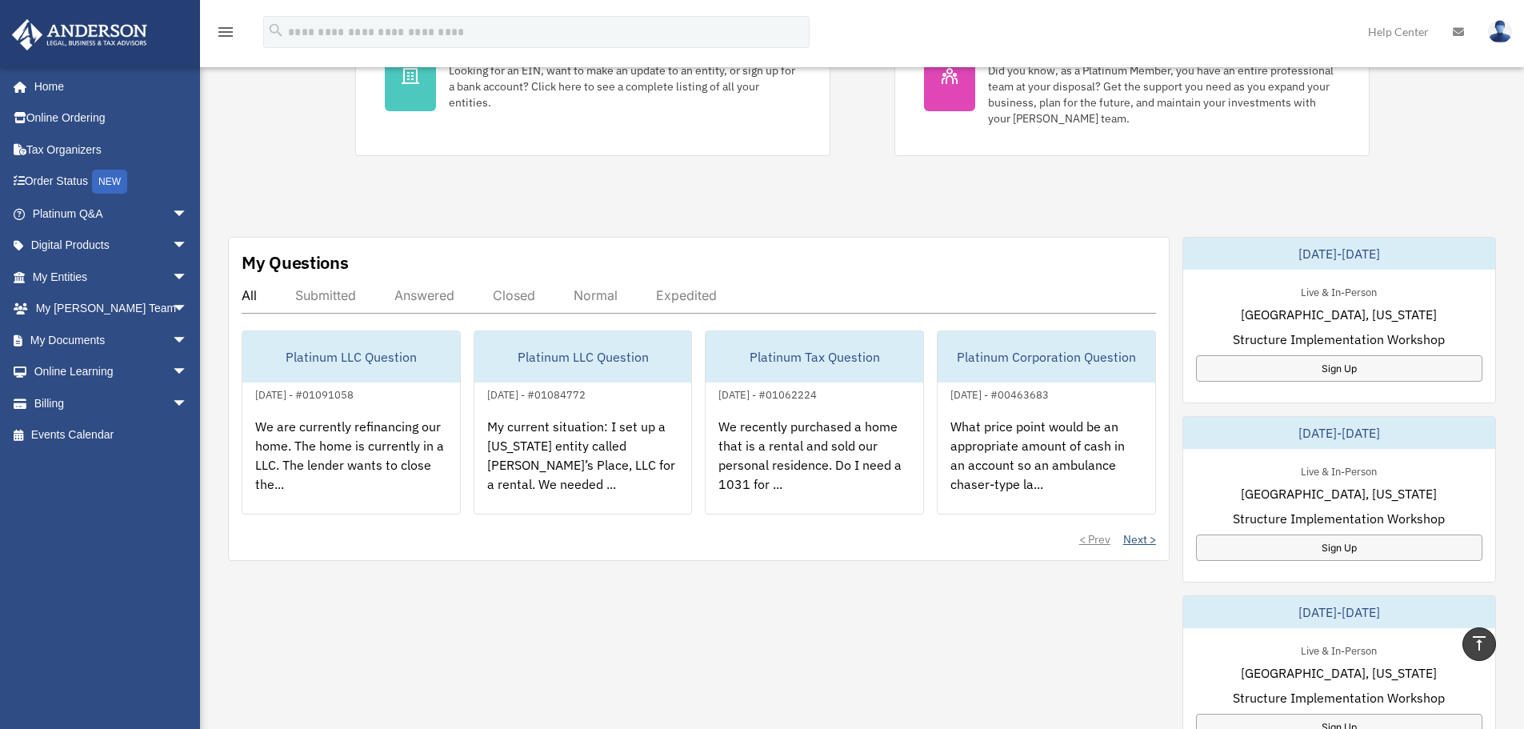
click at [1137, 541] on link "Next >" at bounding box center [1139, 539] width 33 height 16
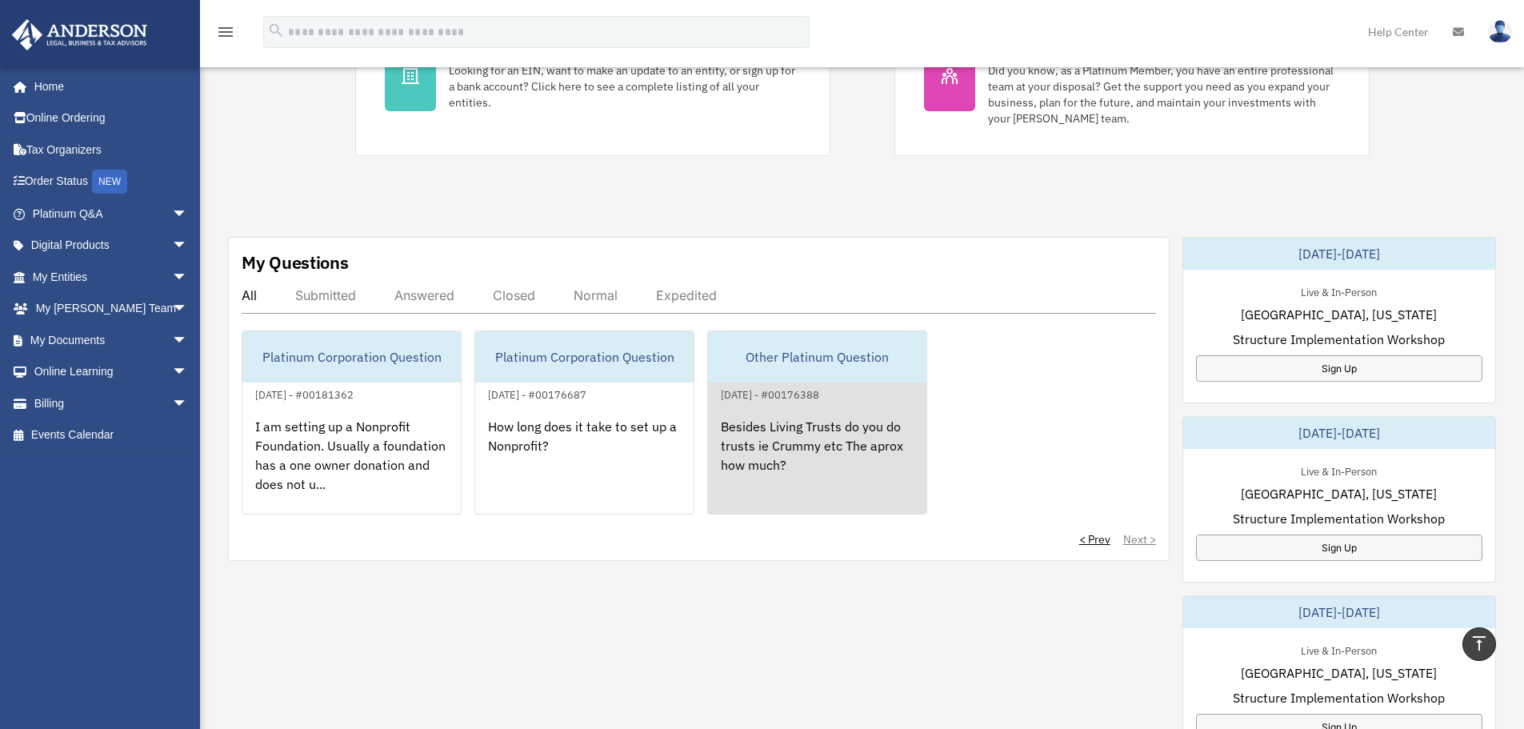
click at [811, 442] on div "Besides Living Trusts do you do trusts ie Crummy etc The aprox how much?" at bounding box center [817, 466] width 218 height 125
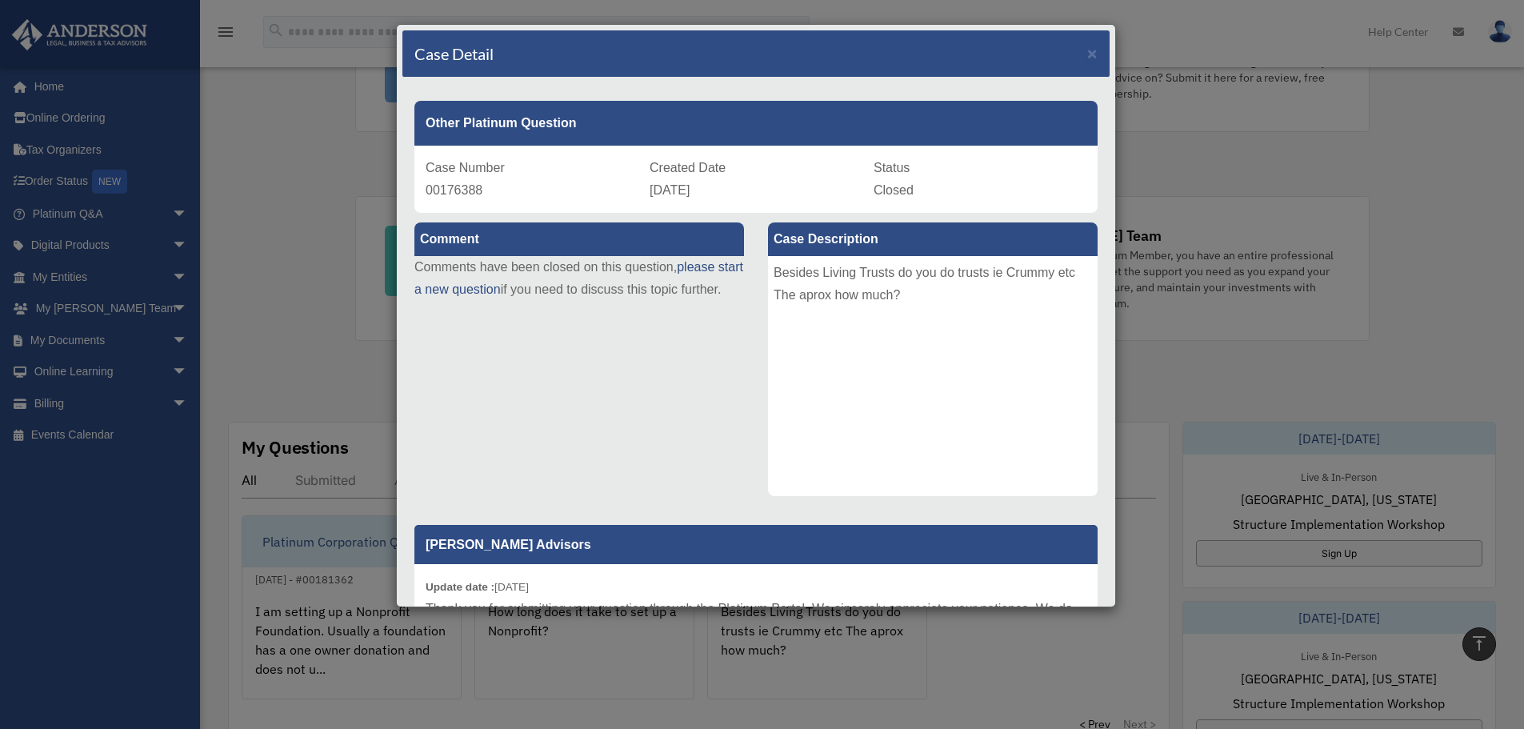
scroll to position [160, 0]
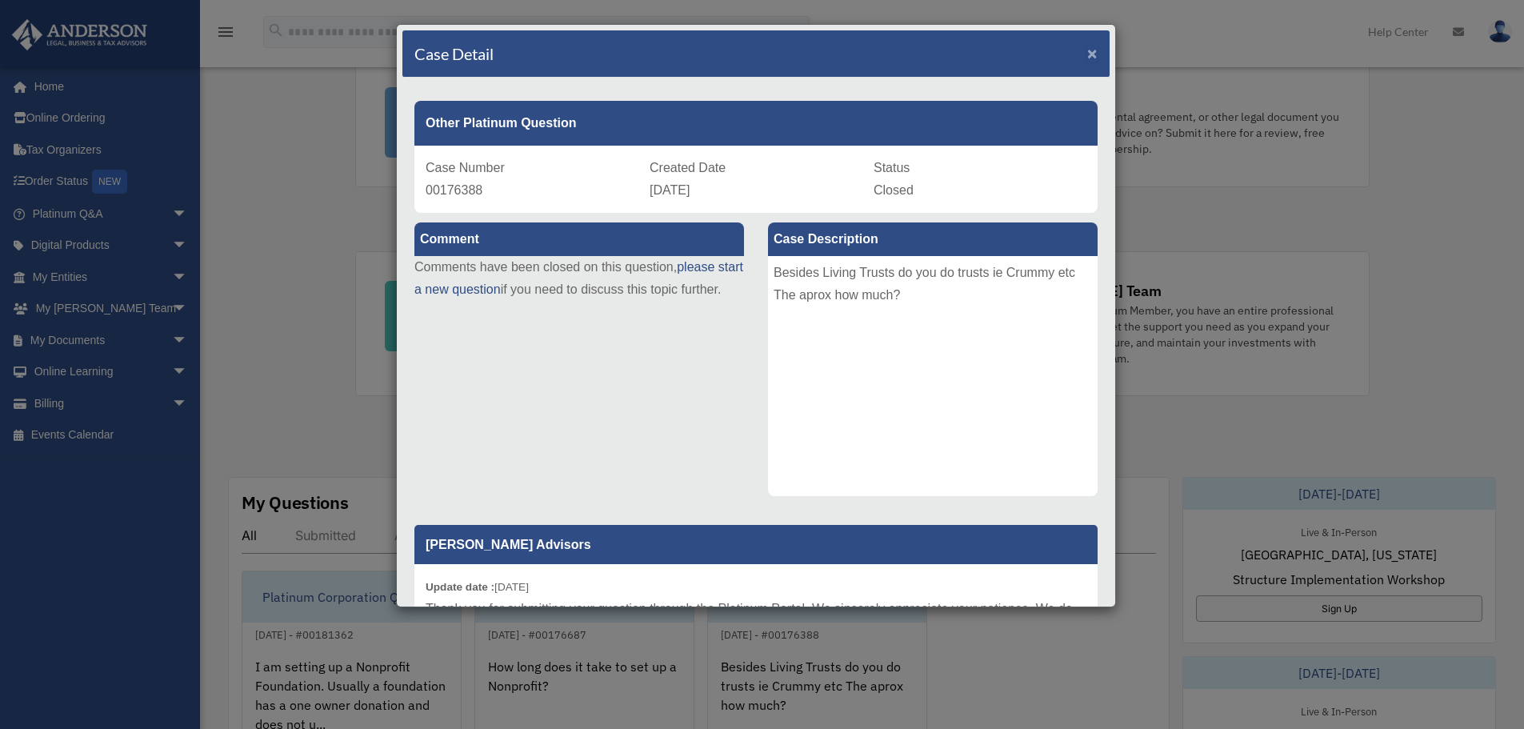
click at [1087, 54] on span "×" at bounding box center [1092, 53] width 10 height 18
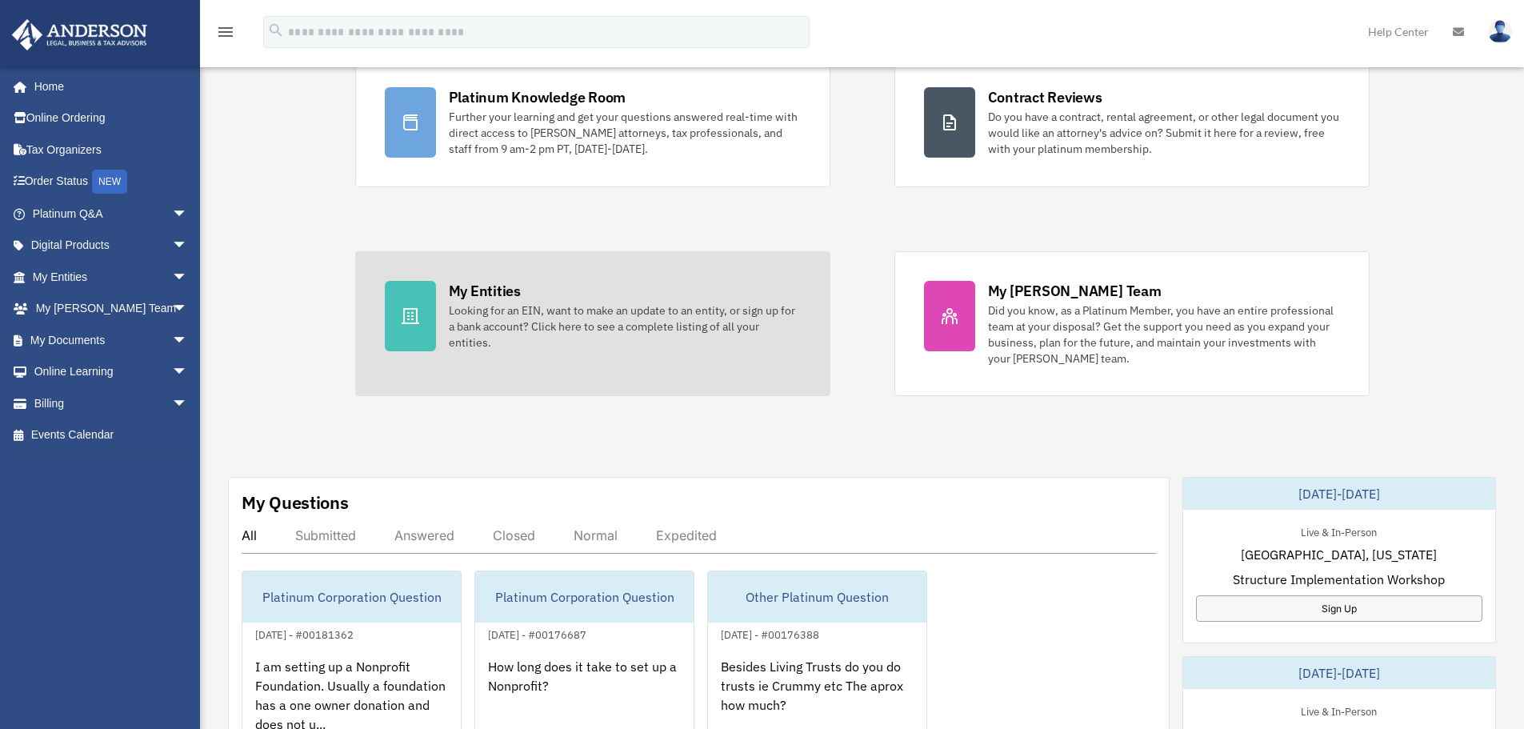
click at [412, 311] on icon at bounding box center [410, 315] width 19 height 19
click at [590, 309] on div "Looking for an EIN, want to make an update to an entity, or sign up for a bank …" at bounding box center [625, 326] width 352 height 48
click at [593, 308] on div "Looking for an EIN, want to make an update to an entity, or sign up for a bank …" at bounding box center [625, 326] width 352 height 48
click at [408, 316] on icon at bounding box center [411, 316] width 18 height 16
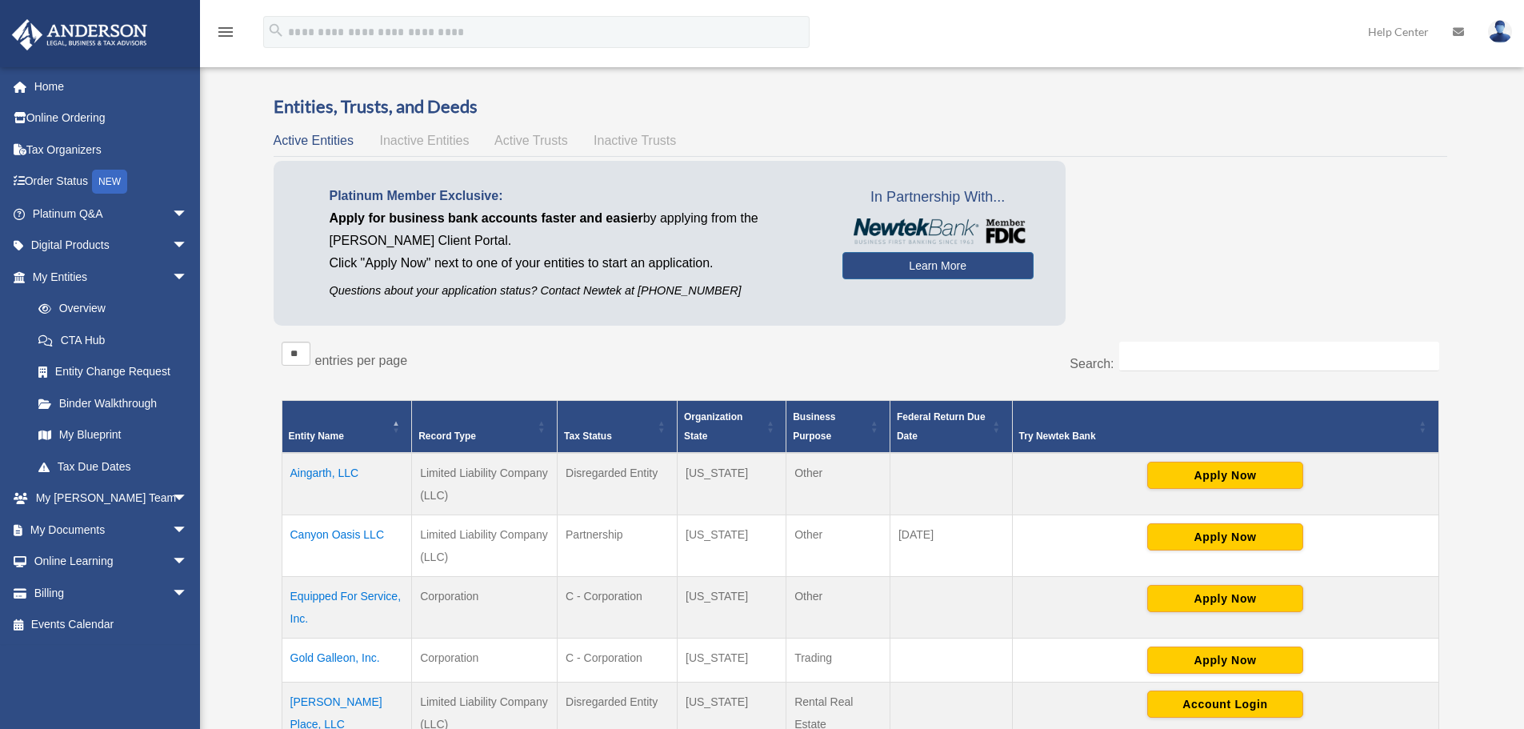
scroll to position [80, 0]
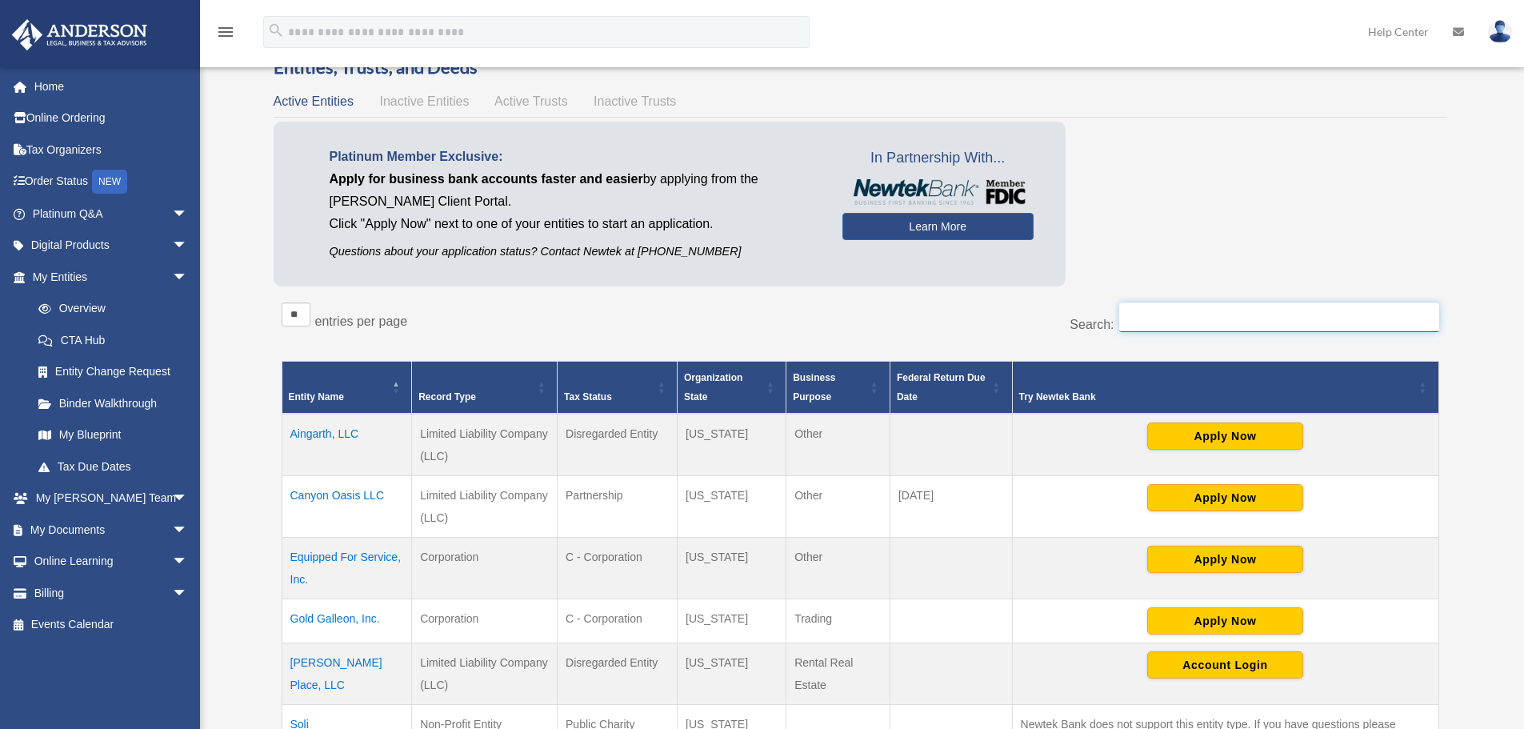
click at [1158, 324] on input "Search:" at bounding box center [1279, 317] width 320 height 30
paste input "**********"
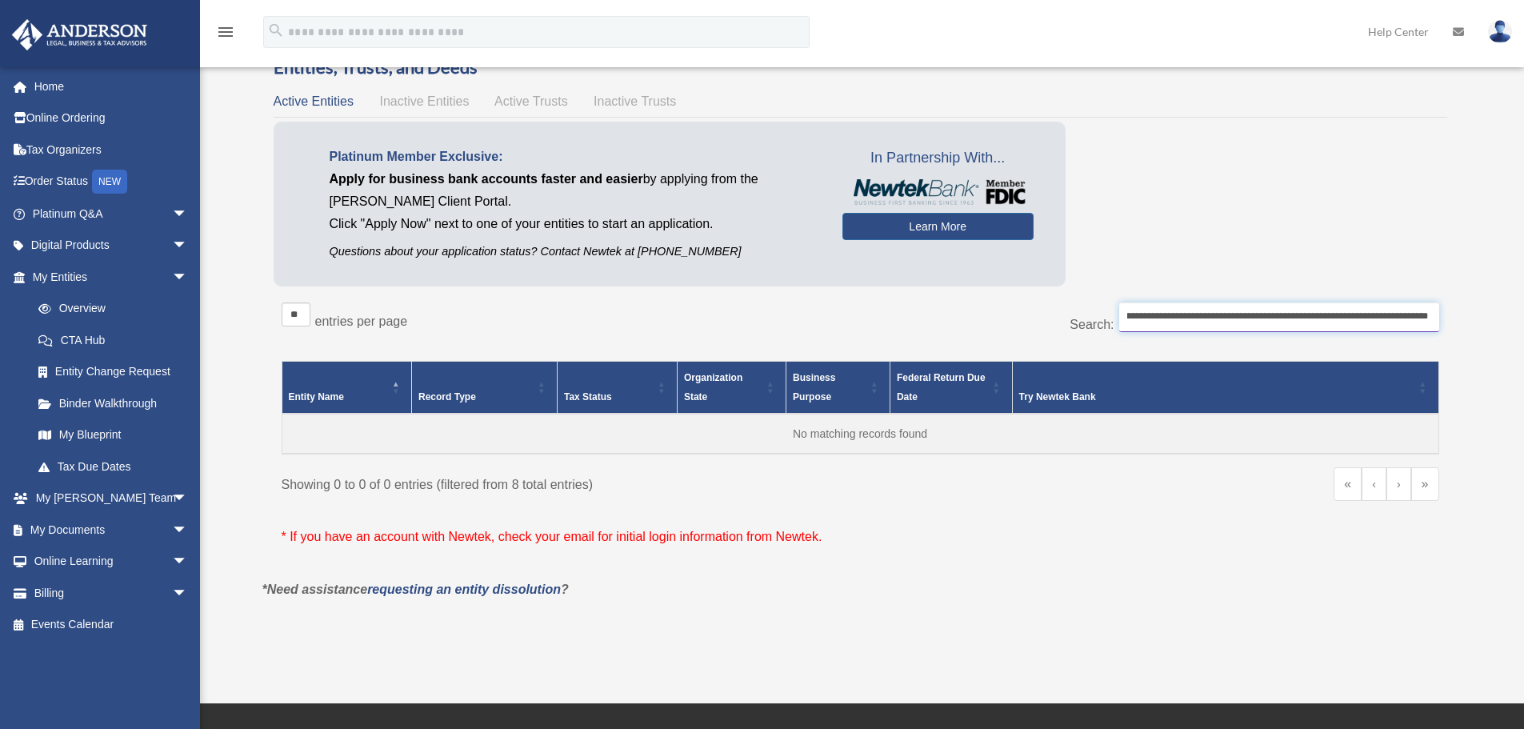
scroll to position [0, 4222]
drag, startPoint x: 1131, startPoint y: 311, endPoint x: 1534, endPoint y: 330, distance: 403.7
click at [1523, 326] on html "X Get a chance to win 6 months of Platinum for free just by filling out this su…" at bounding box center [762, 461] width 1524 height 1083
drag, startPoint x: 1134, startPoint y: 315, endPoint x: 1649, endPoint y: 311, distance: 515.3
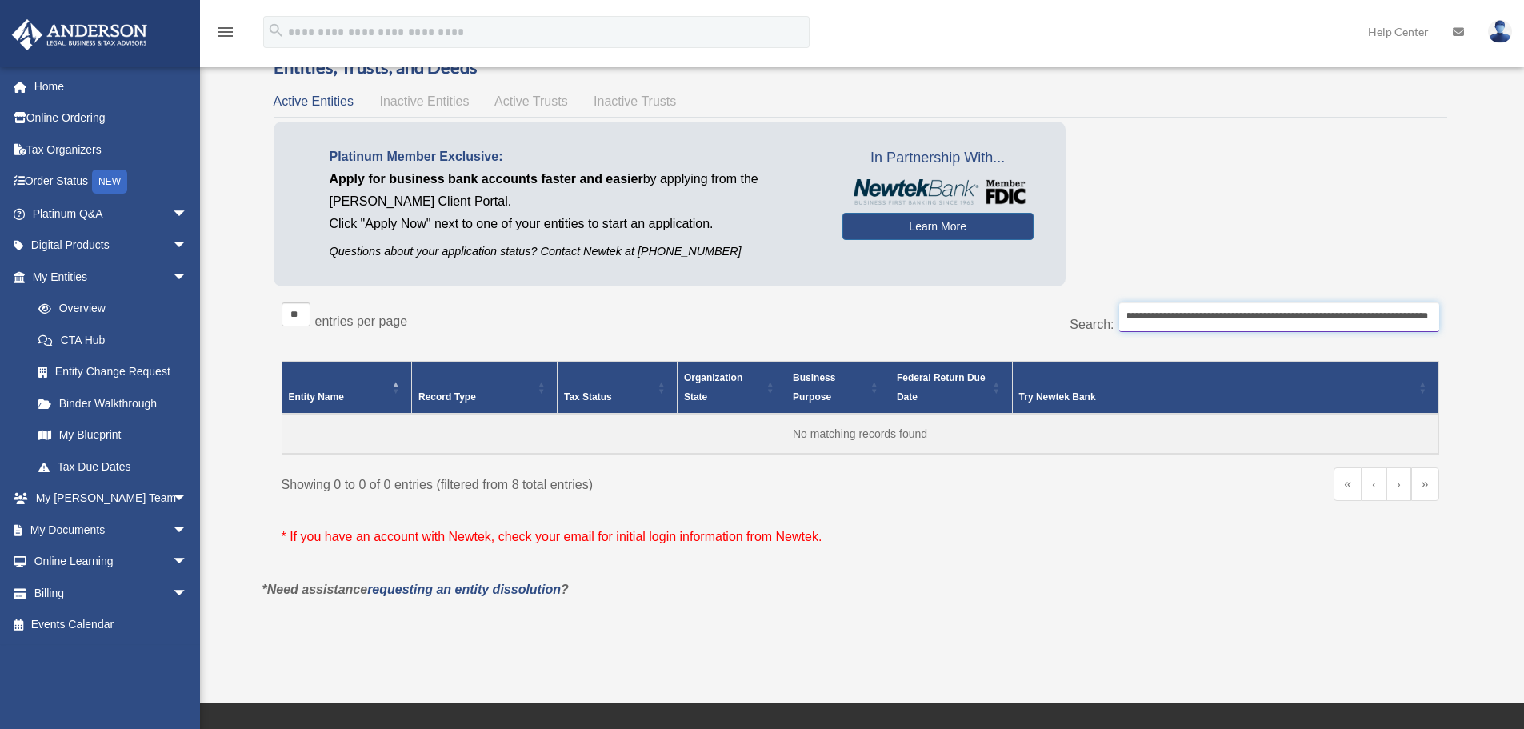
click at [1523, 311] on html "X Get a chance to win 6 months of Platinum for free just by filling out this su…" at bounding box center [762, 461] width 1524 height 1083
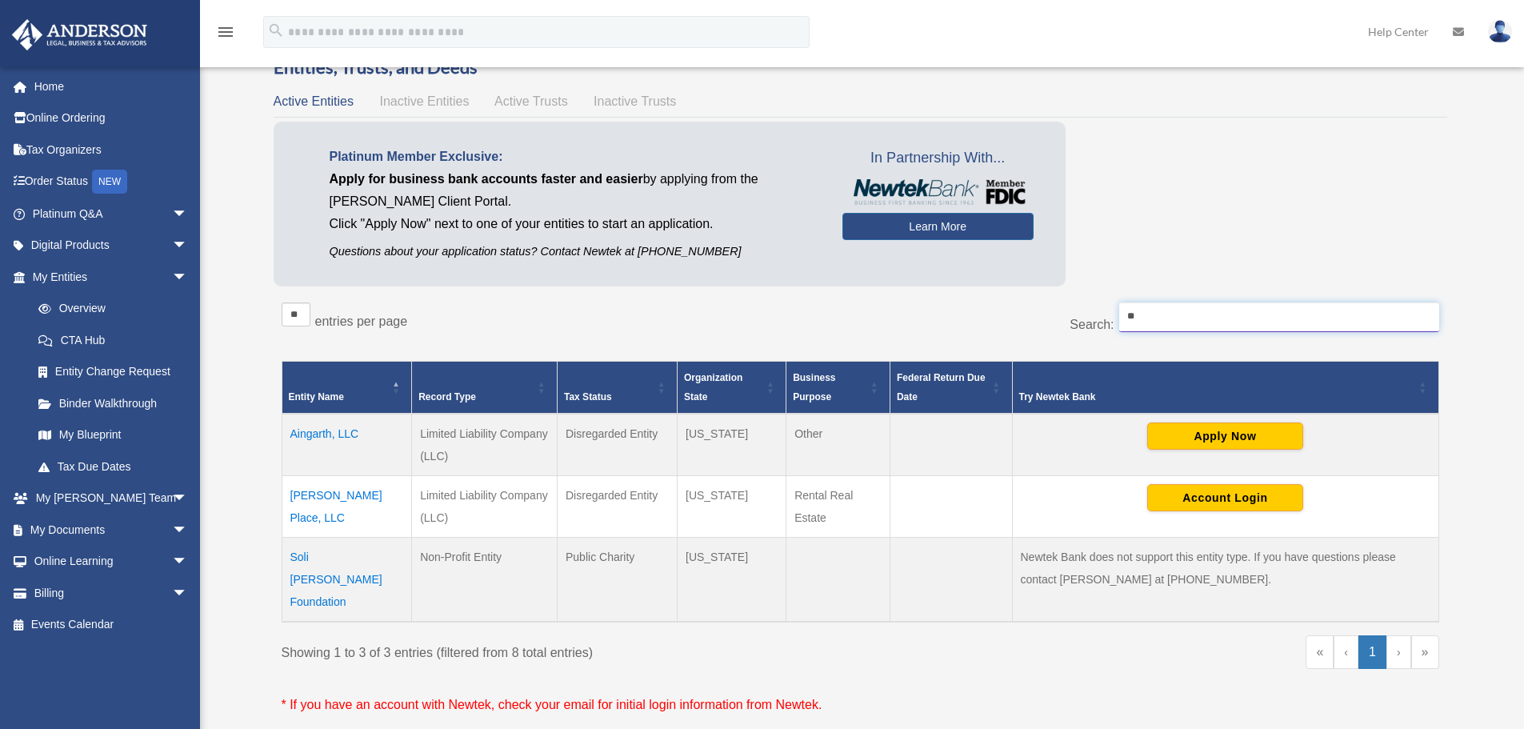
type input "*"
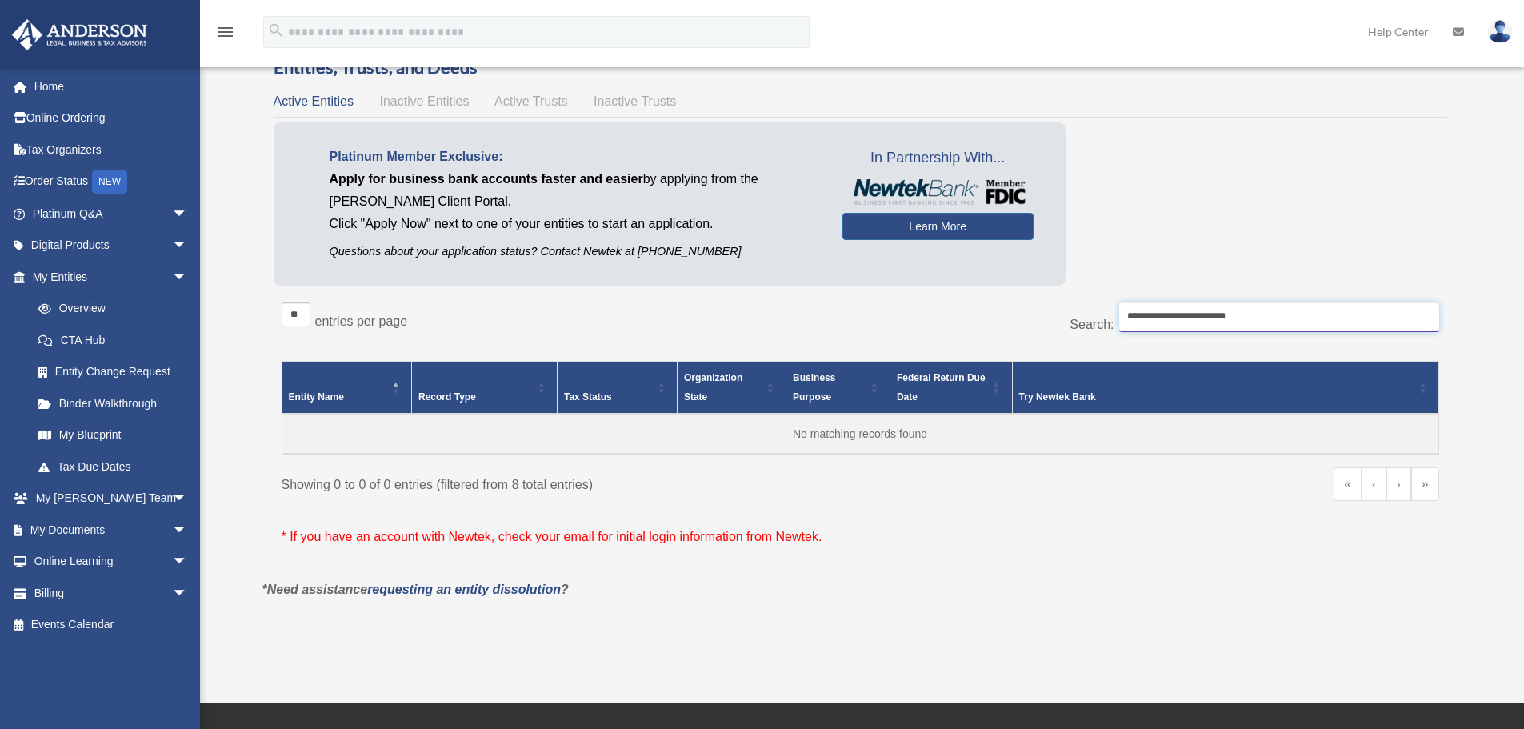
click at [1199, 316] on input "**********" at bounding box center [1279, 317] width 320 height 30
type input "**********"
click at [327, 399] on span "Entity Name" at bounding box center [316, 396] width 55 height 11
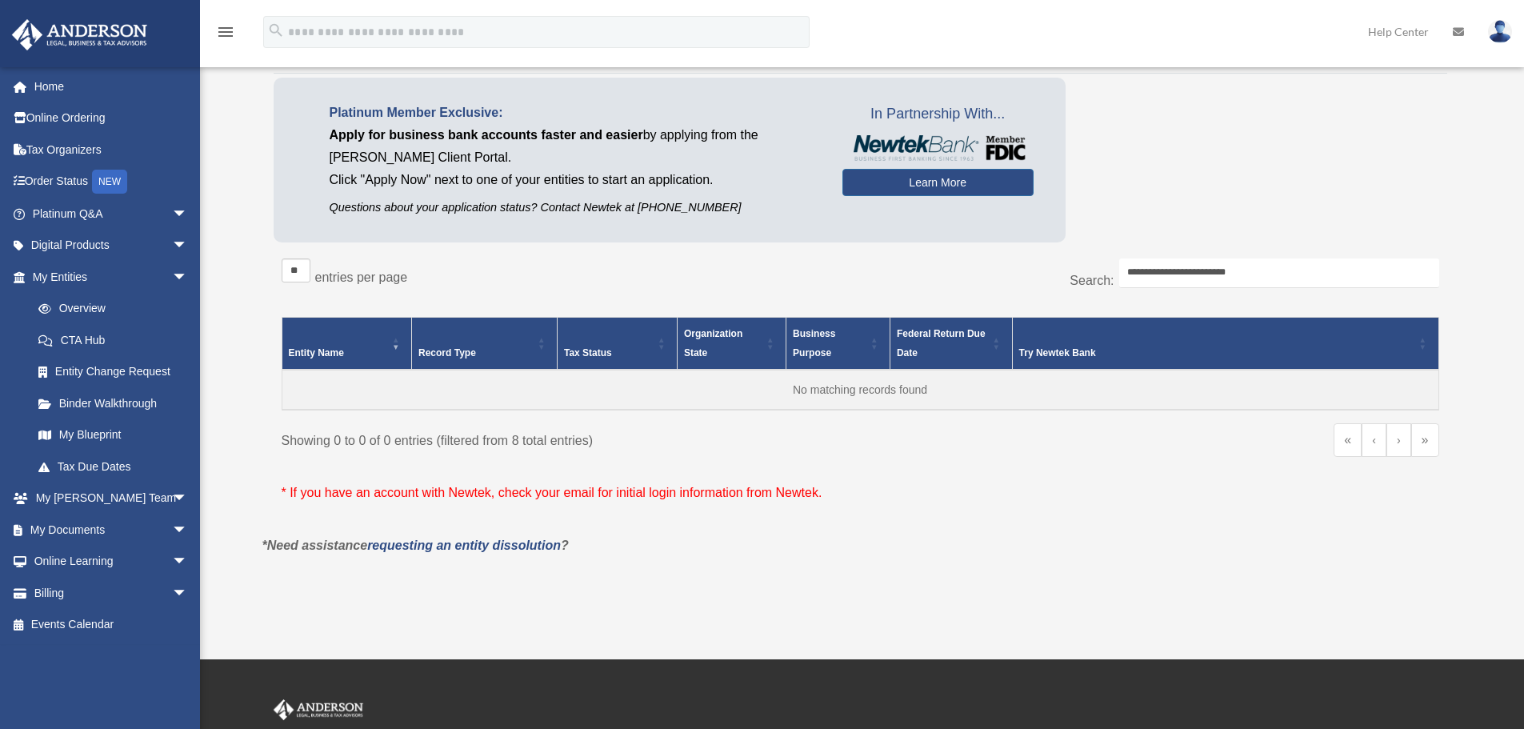
scroll to position [160, 0]
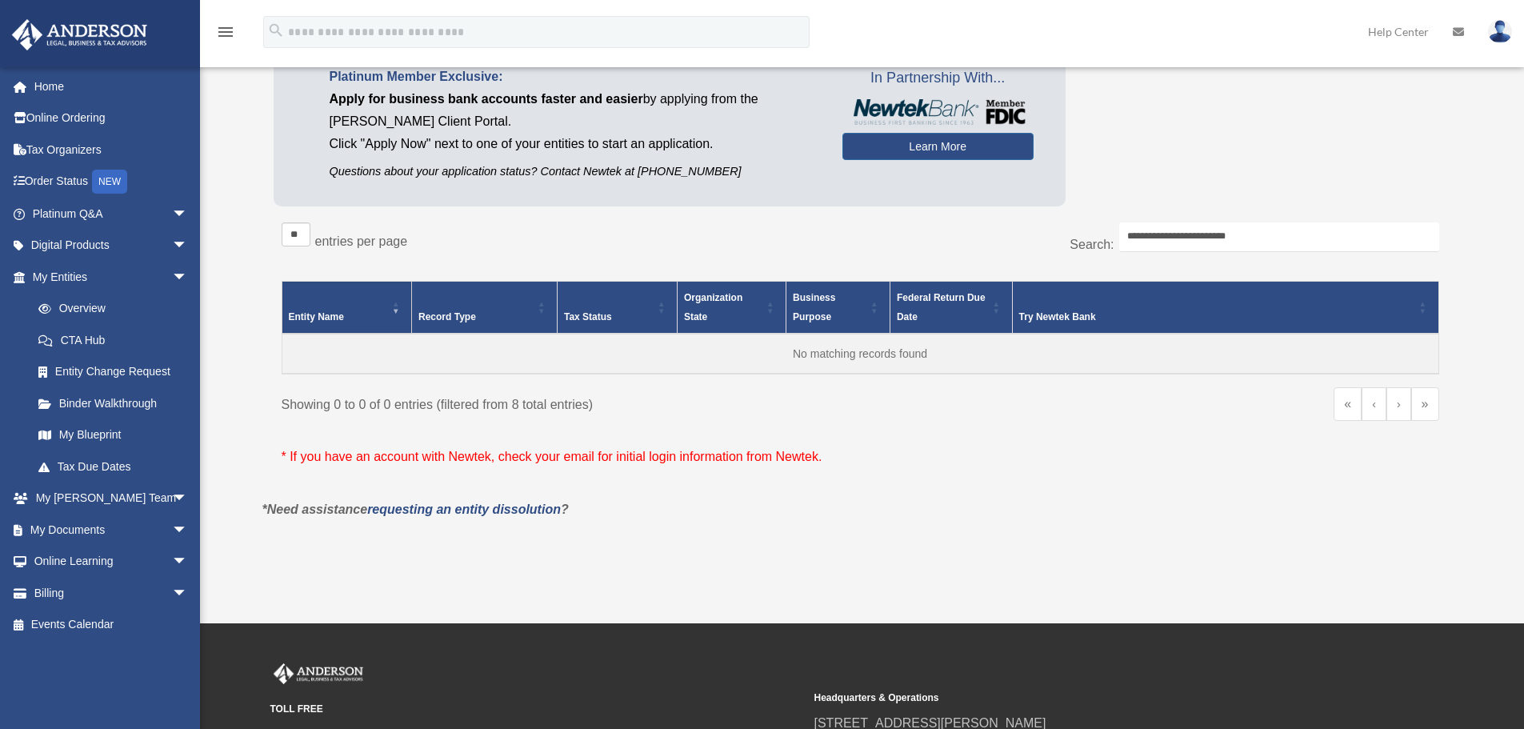
click at [324, 318] on span "Entity Name" at bounding box center [316, 316] width 55 height 11
click at [1131, 236] on input "**********" at bounding box center [1279, 237] width 320 height 30
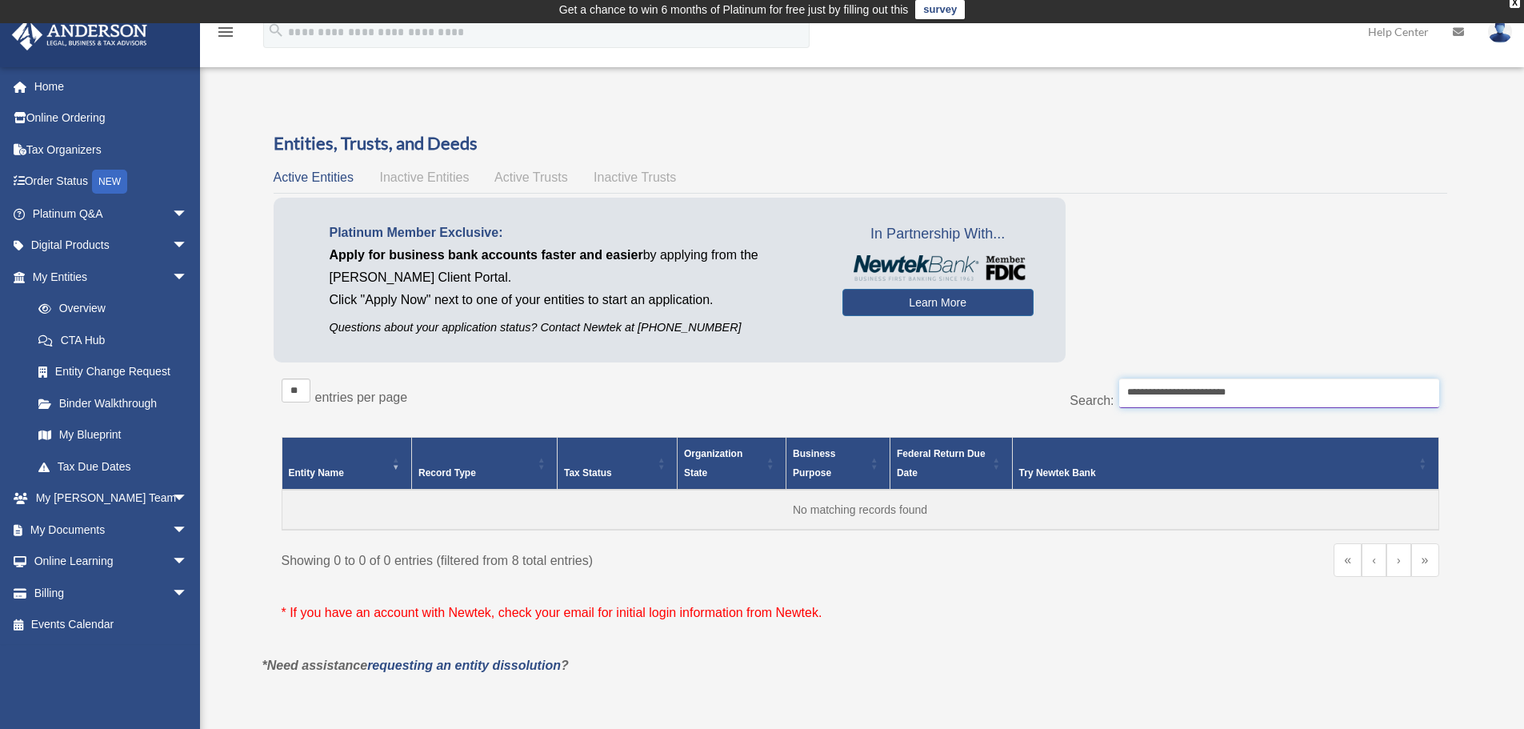
scroll to position [0, 0]
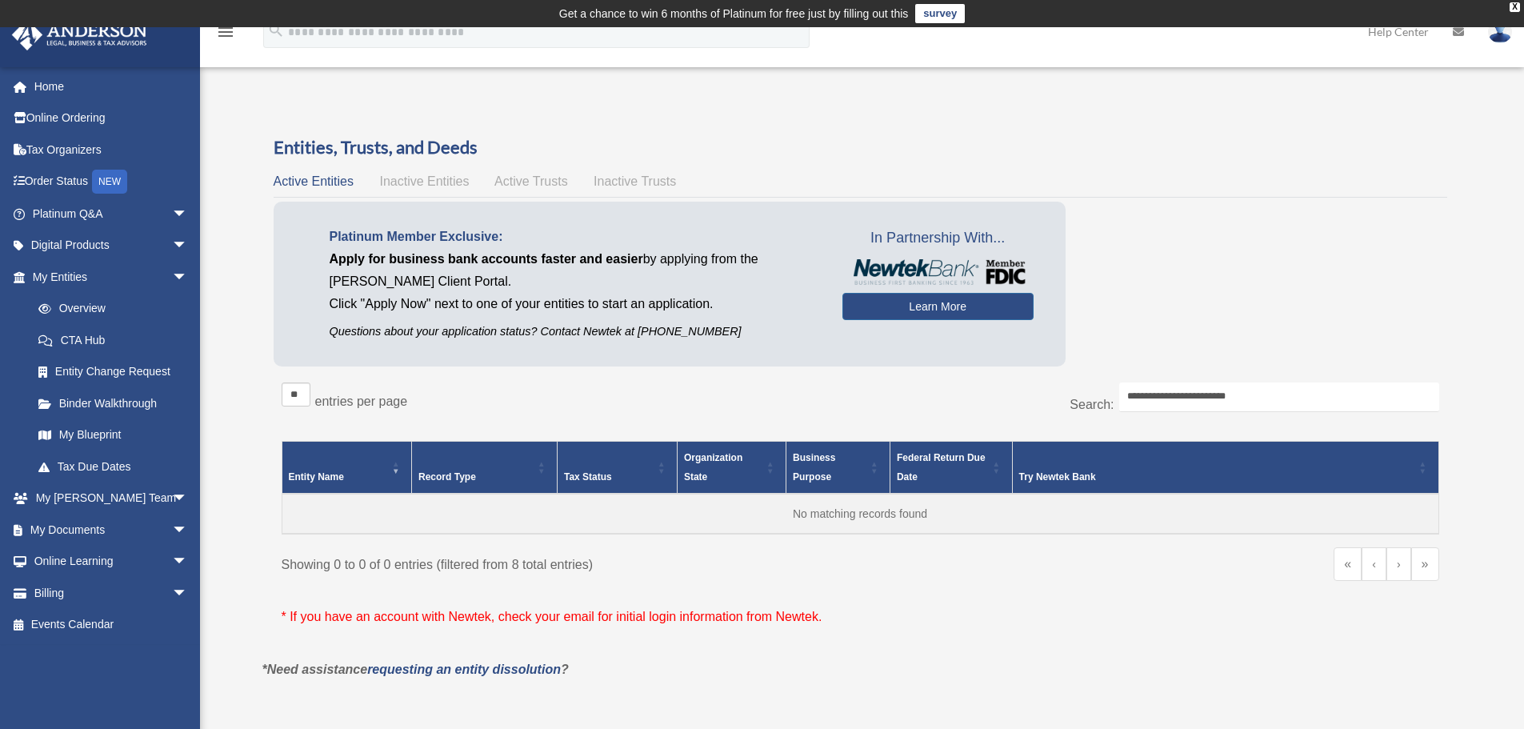
click at [405, 181] on span "Inactive Entities" at bounding box center [424, 181] width 90 height 14
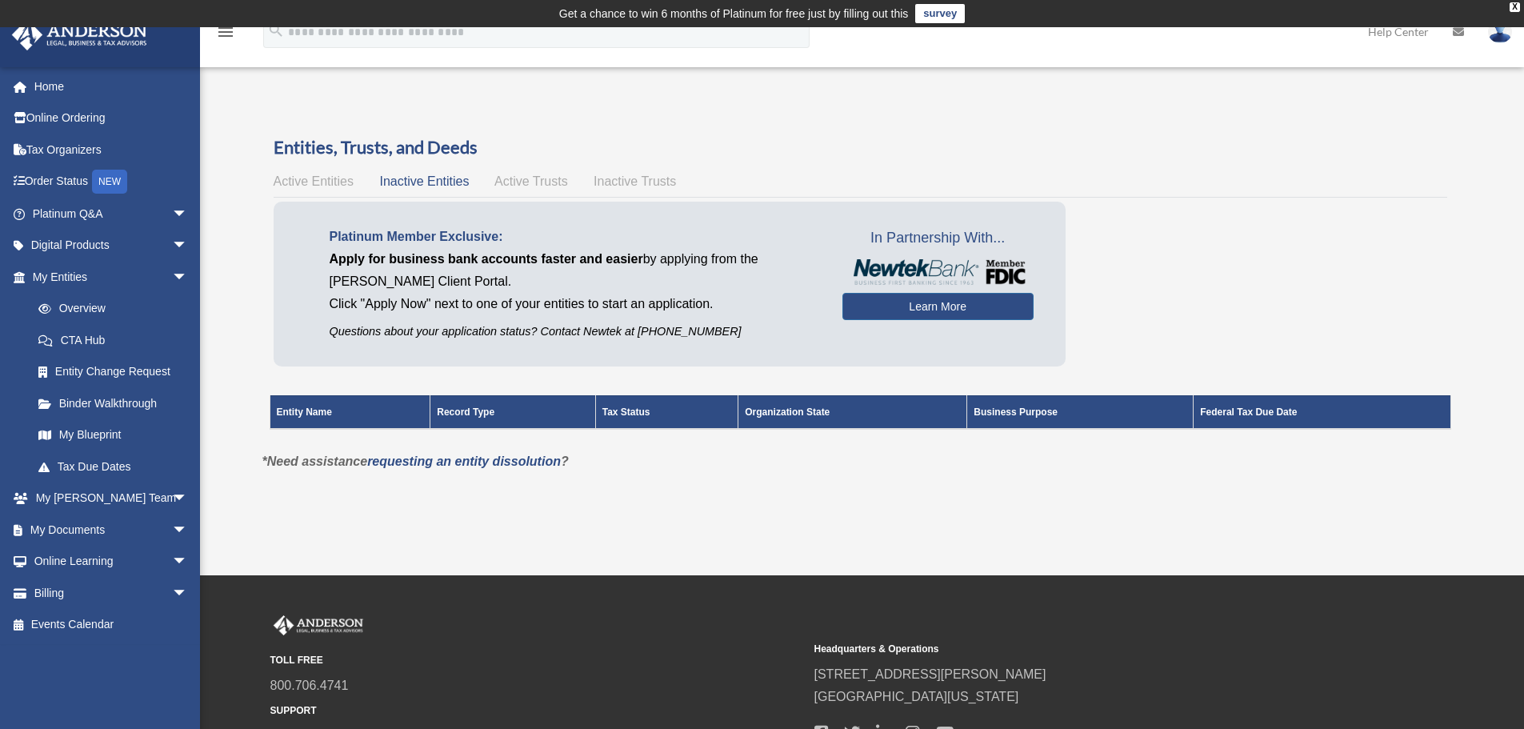
click at [520, 184] on span "Active Trusts" at bounding box center [531, 181] width 74 height 14
click at [642, 185] on span "Inactive Trusts" at bounding box center [635, 181] width 82 height 14
click at [302, 182] on span "Active Entities" at bounding box center [314, 181] width 80 height 14
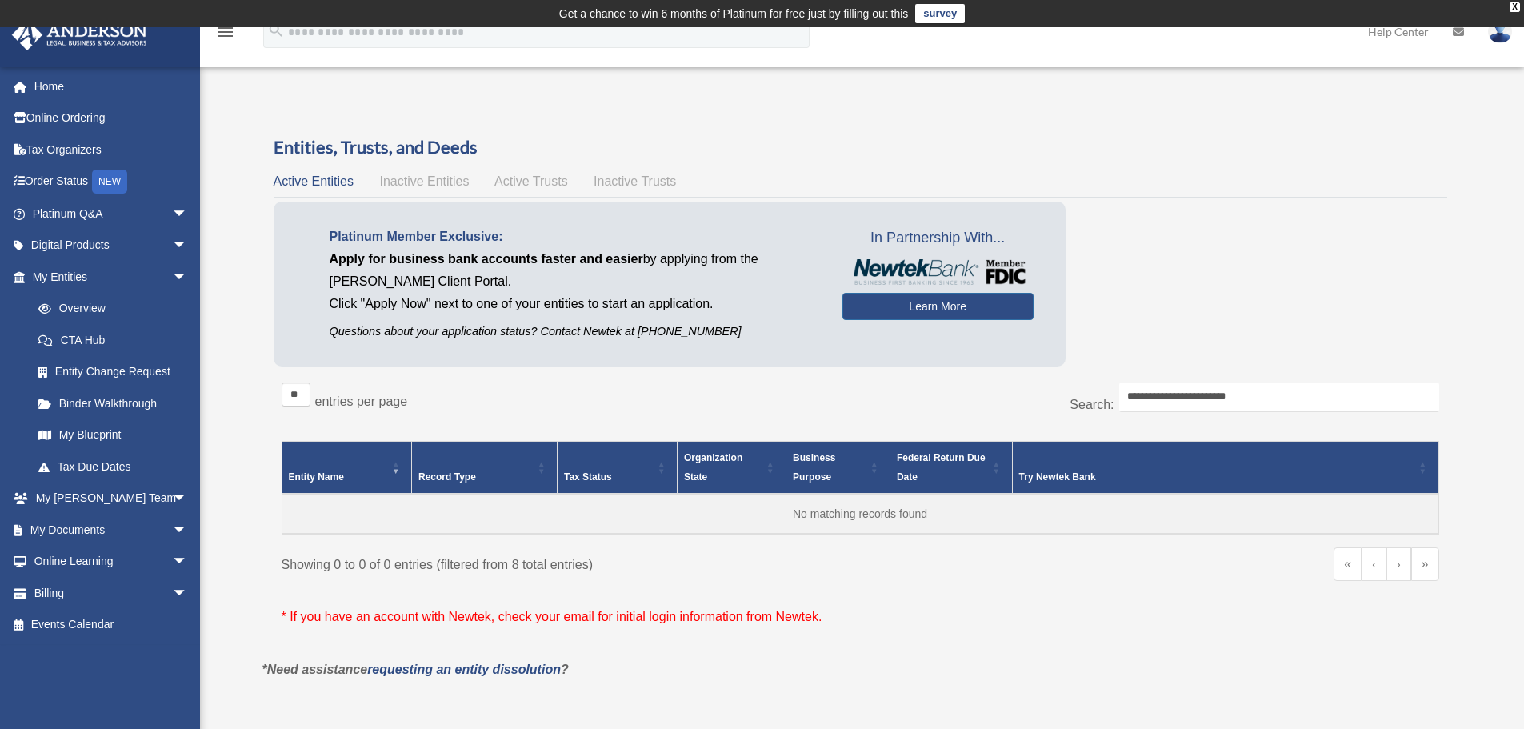
click at [310, 183] on span "Active Entities" at bounding box center [314, 181] width 80 height 14
click at [330, 30] on body "X Get a chance to win 6 months of Platinum for free just by filling out this su…" at bounding box center [762, 541] width 1524 height 1083
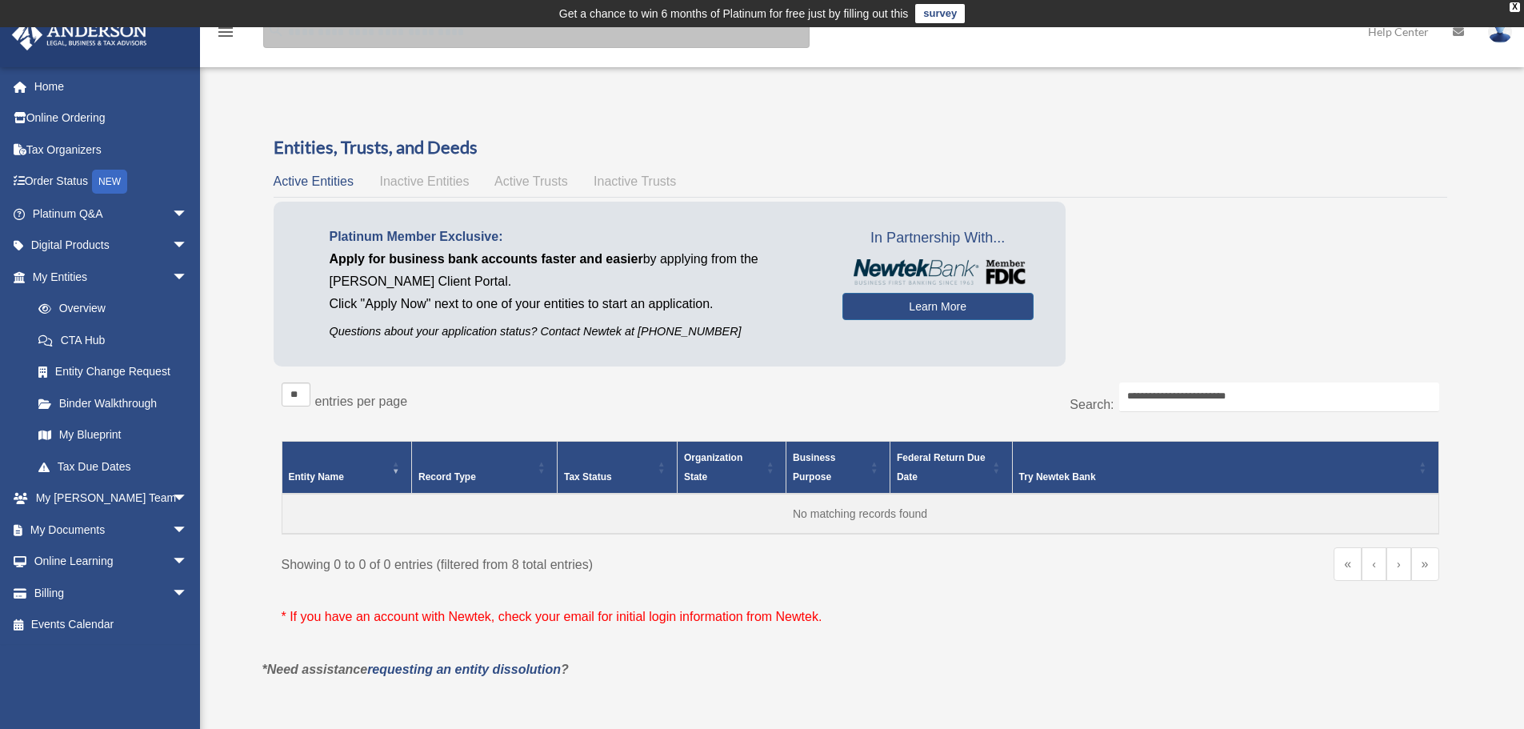
click at [328, 42] on input "search" at bounding box center [536, 32] width 546 height 32
type input "******"
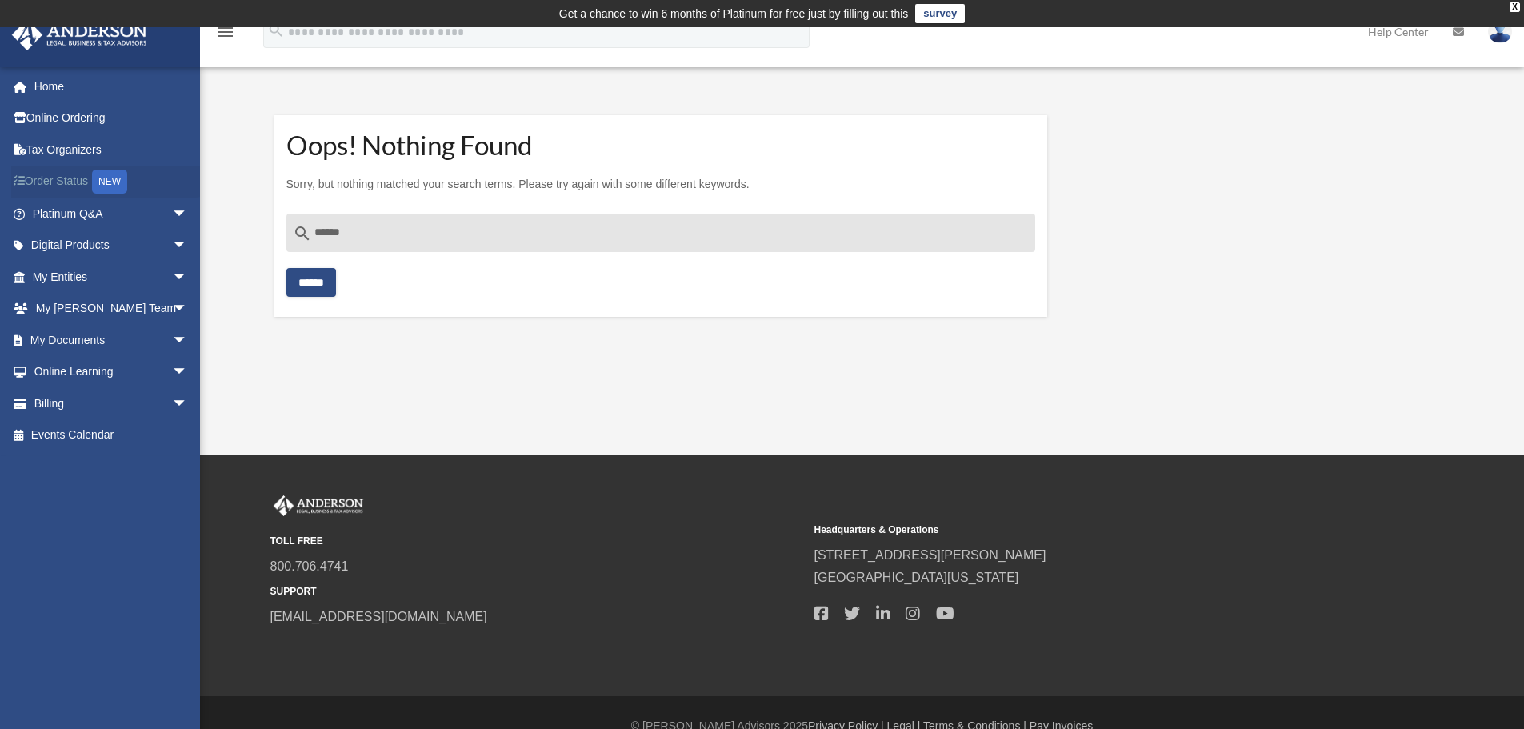
click at [65, 182] on link "Order Status NEW" at bounding box center [111, 182] width 201 height 33
click at [62, 85] on link "Home" at bounding box center [111, 86] width 201 height 32
click at [56, 91] on link "Home" at bounding box center [111, 86] width 201 height 32
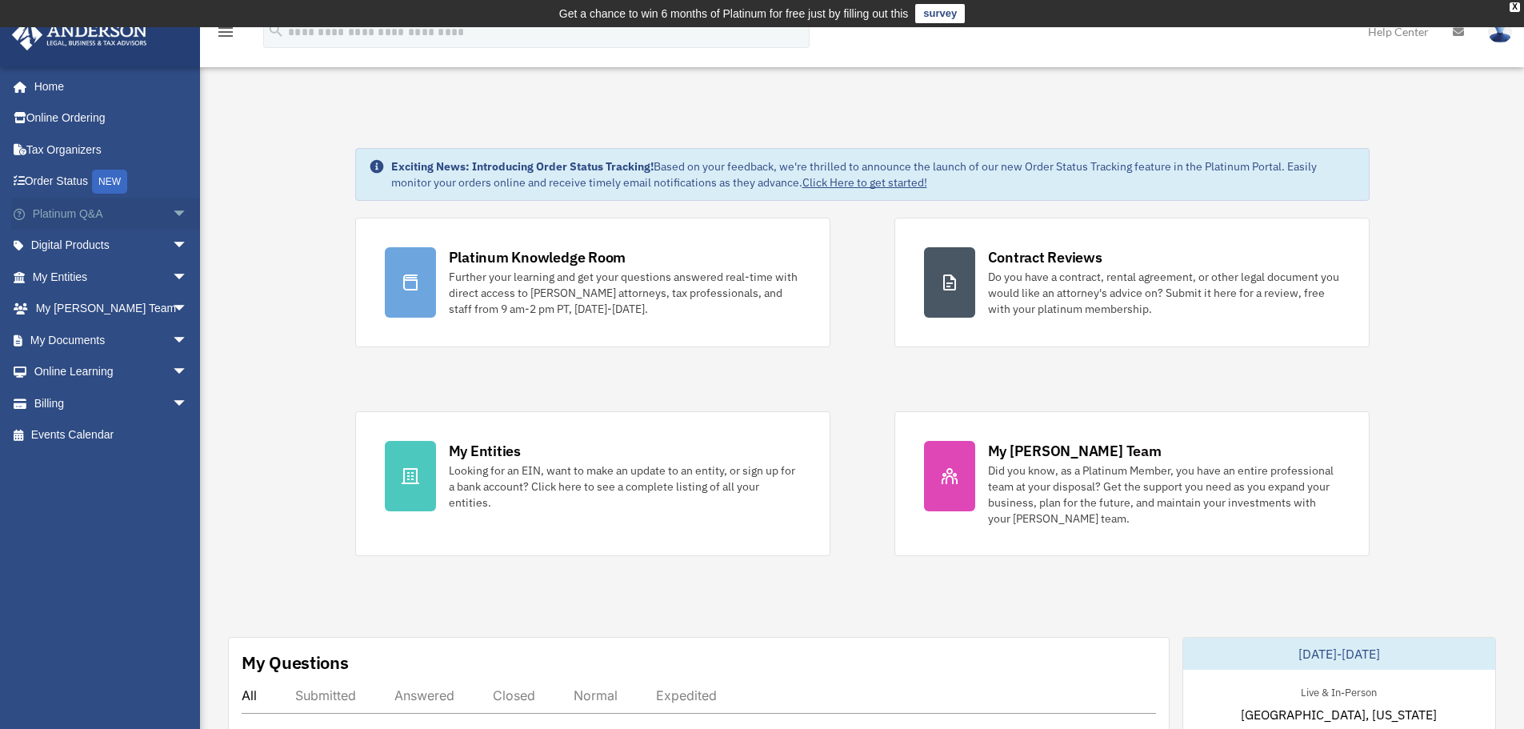
click at [50, 216] on link "Platinum Q&A arrow_drop_down" at bounding box center [111, 214] width 201 height 32
click at [172, 210] on span "arrow_drop_down" at bounding box center [188, 214] width 32 height 33
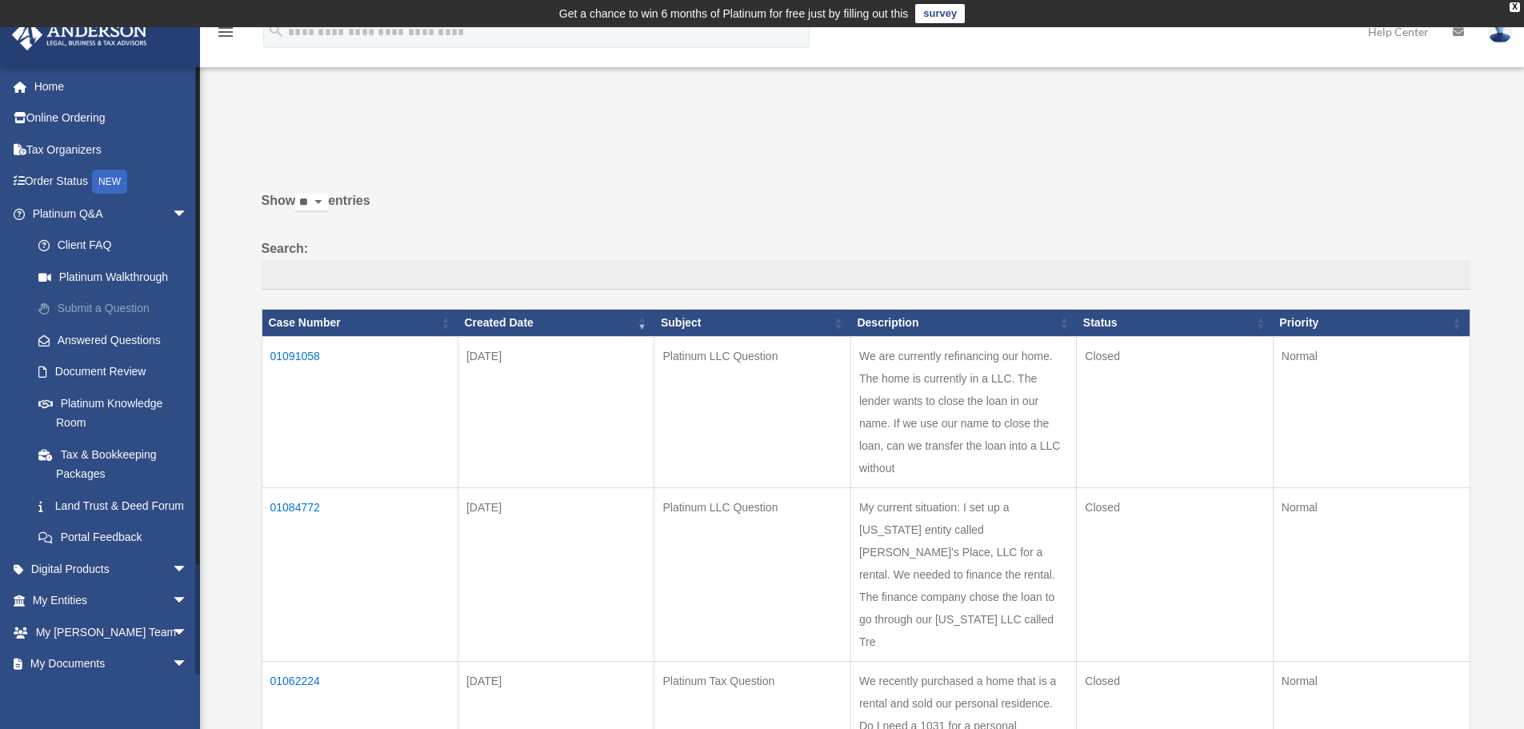
click at [134, 305] on link "Submit a Question" at bounding box center [117, 309] width 190 height 32
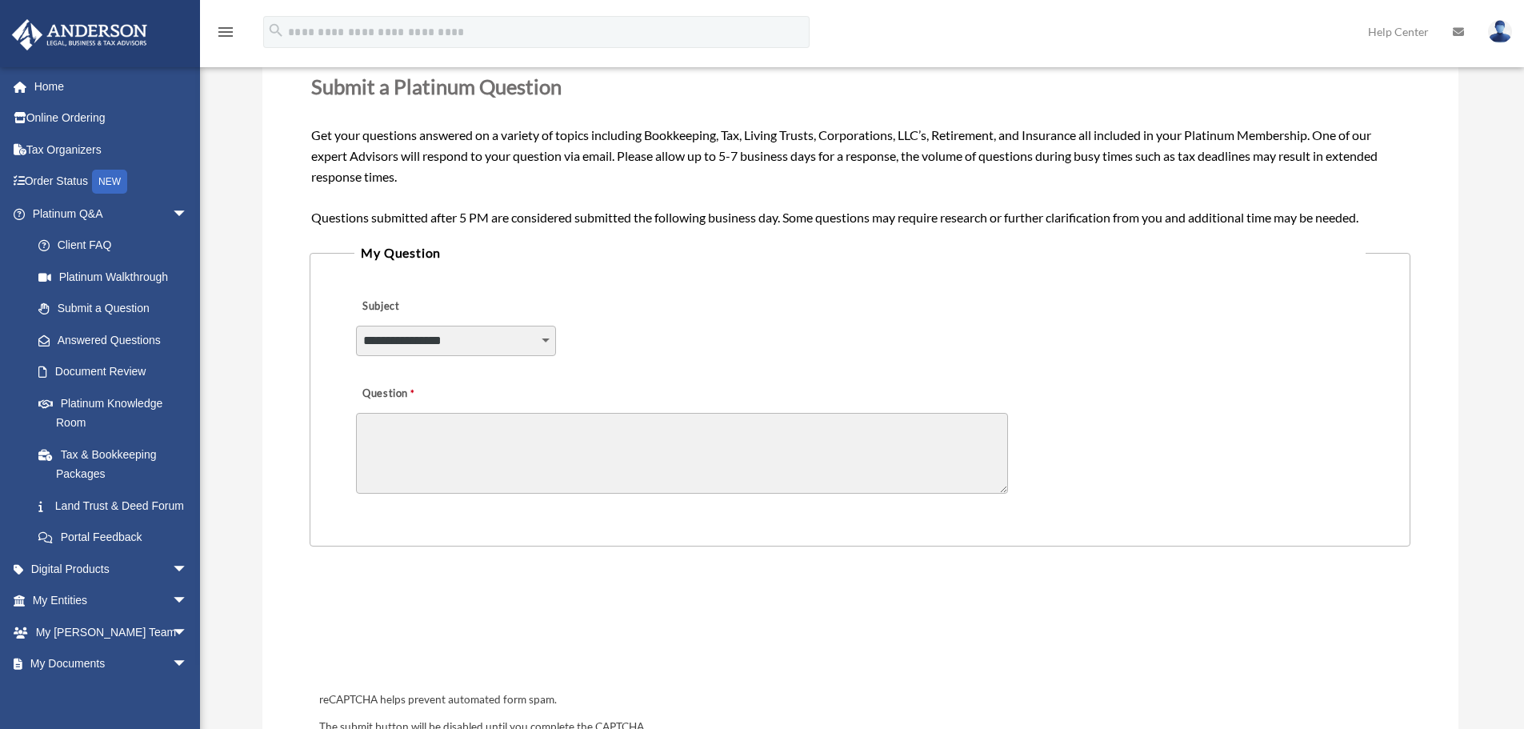
scroll to position [240, 0]
click at [508, 337] on select "**********" at bounding box center [456, 339] width 200 height 30
select select "******"
click at [356, 324] on select "**********" at bounding box center [456, 339] width 200 height 30
click at [471, 430] on textarea "Question" at bounding box center [682, 451] width 652 height 81
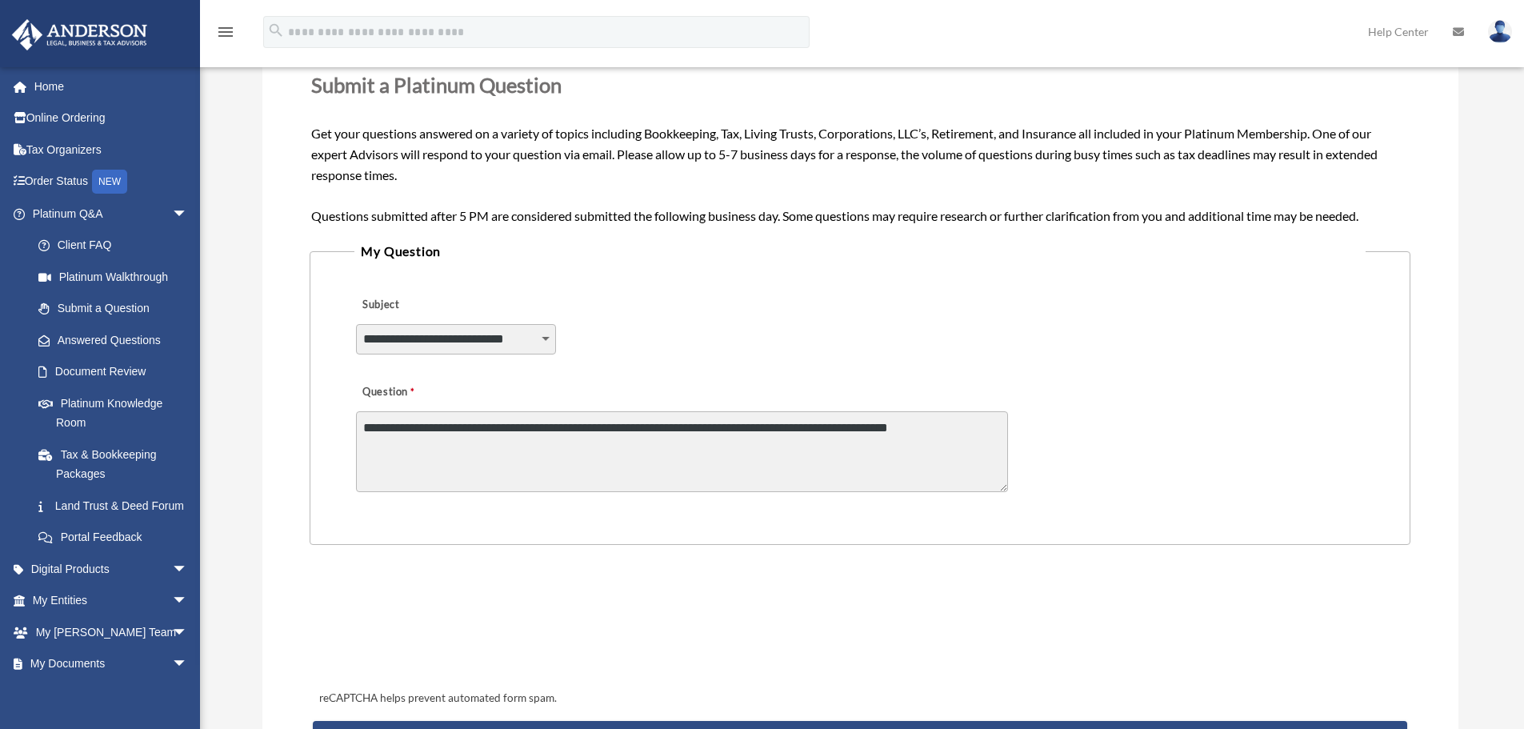
click at [968, 432] on textarea "**********" at bounding box center [682, 451] width 652 height 81
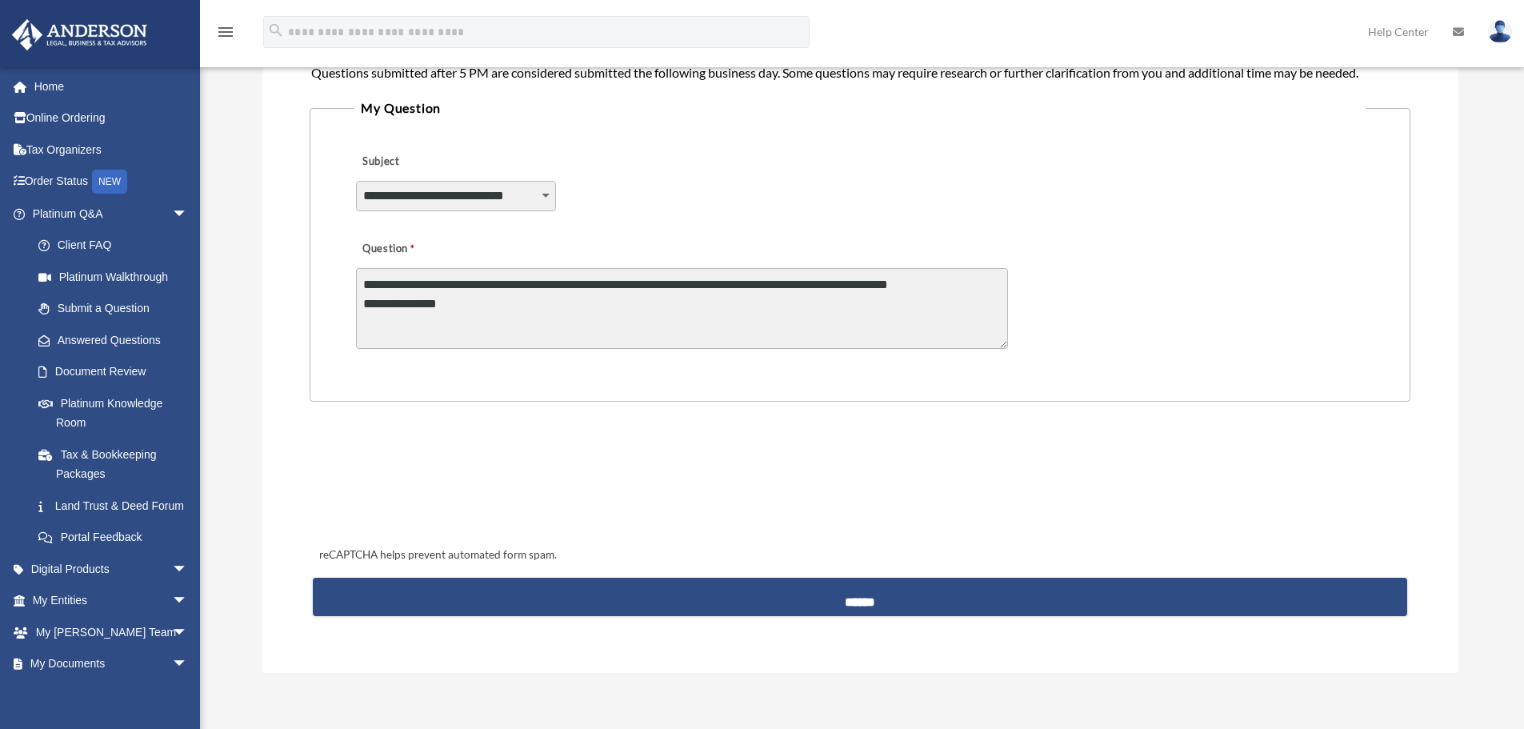
scroll to position [400, 0]
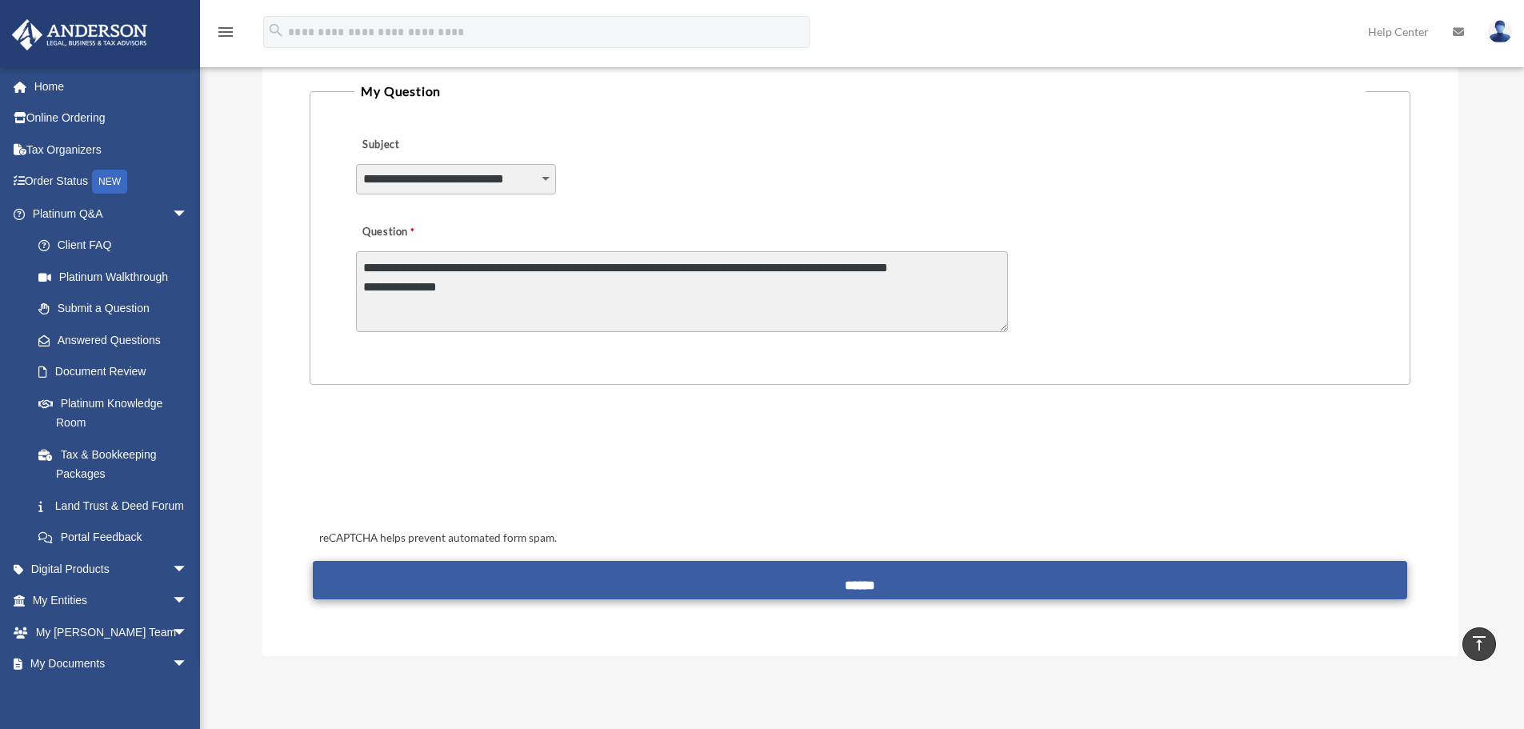
type textarea "**********"
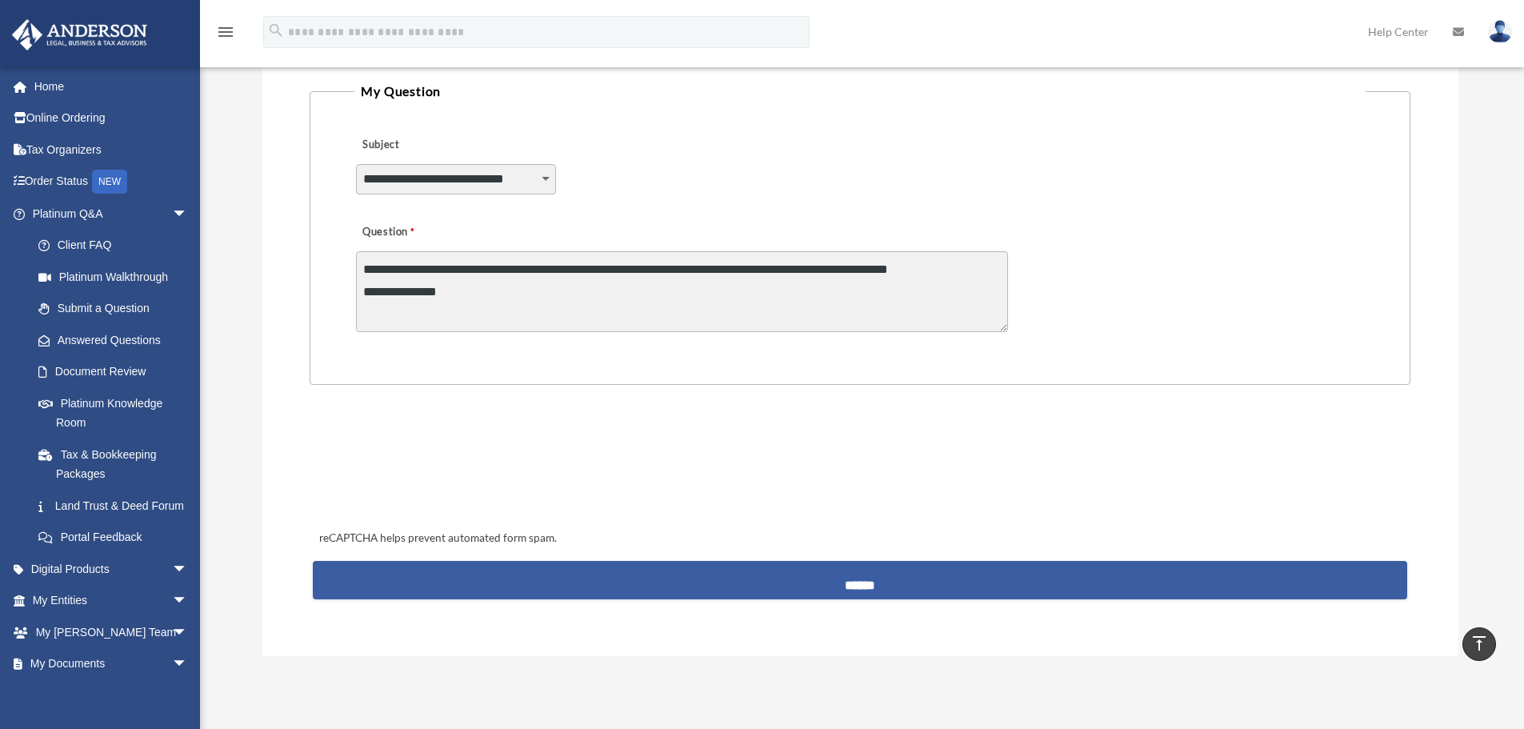
click at [939, 576] on input "******" at bounding box center [860, 580] width 1094 height 38
